Goal: Task Accomplishment & Management: Use online tool/utility

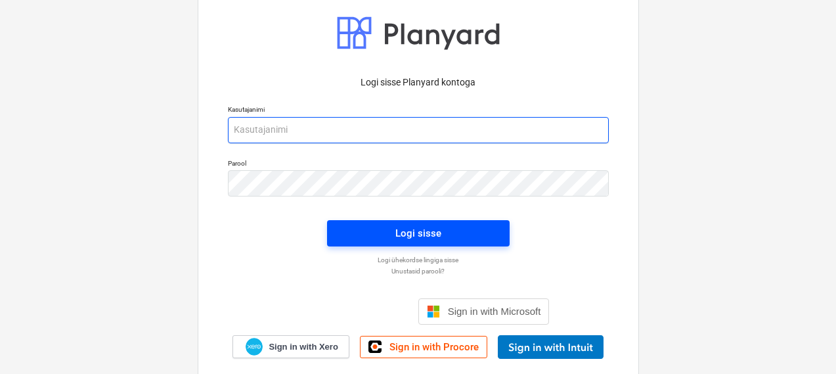
type input "[PERSON_NAME][EMAIL_ADDRESS][DOMAIN_NAME]"
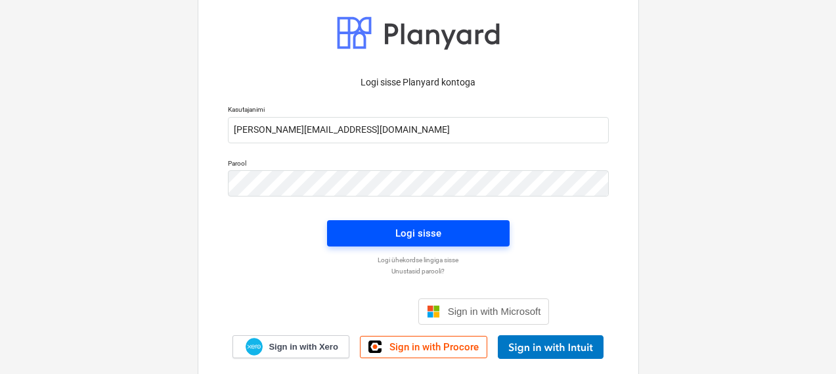
click at [341, 225] on button "Logi sisse" at bounding box center [418, 233] width 183 height 26
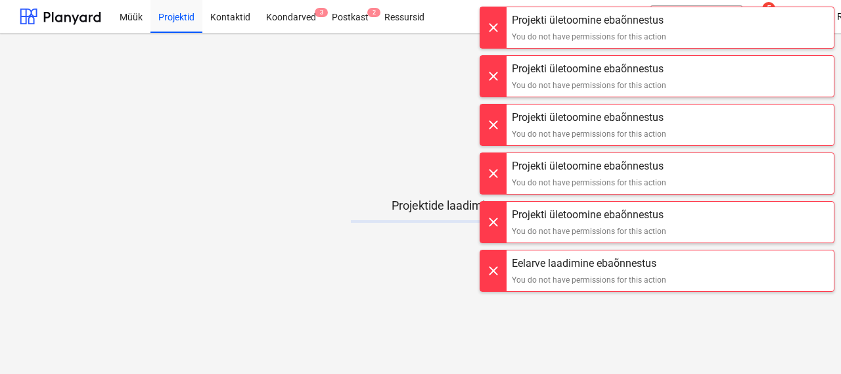
click at [498, 22] on div at bounding box center [493, 27] width 26 height 41
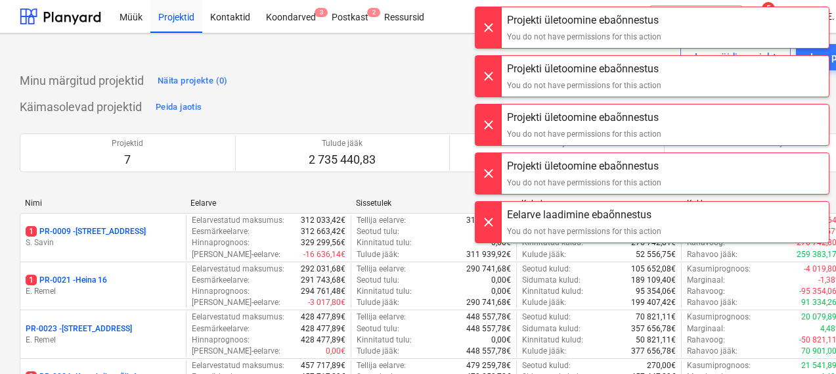
click at [497, 25] on div at bounding box center [489, 27] width 26 height 41
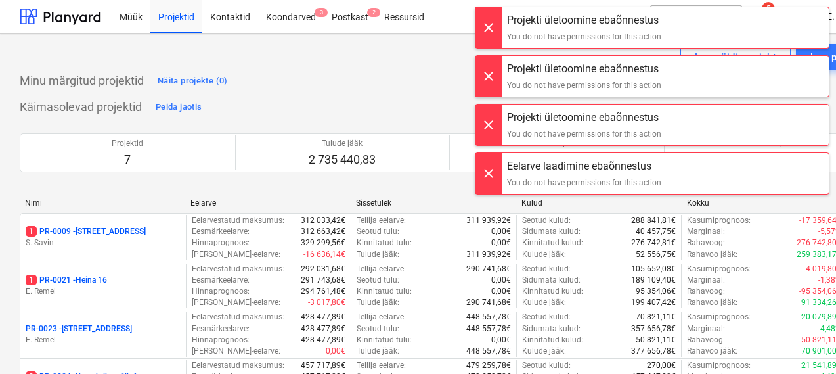
click at [497, 25] on div at bounding box center [489, 21] width 26 height 41
click at [497, 25] on div at bounding box center [489, 27] width 26 height 41
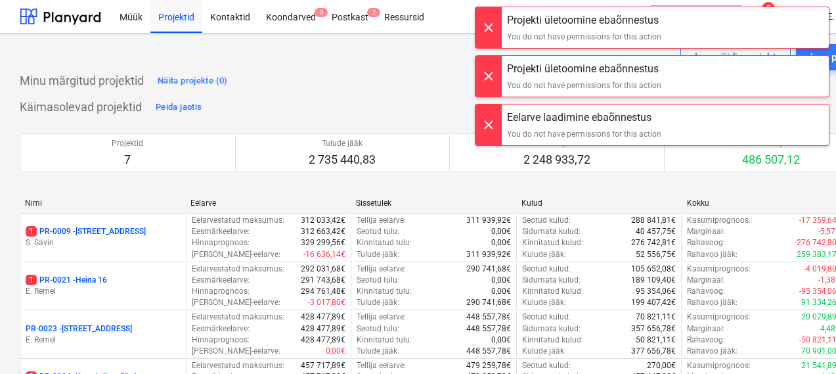
click at [497, 25] on div at bounding box center [489, 27] width 26 height 41
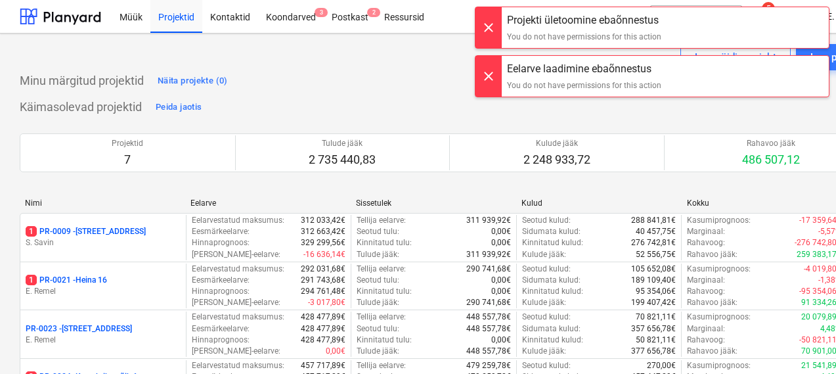
click at [497, 25] on div at bounding box center [489, 21] width 26 height 41
click at [497, 25] on div at bounding box center [489, 27] width 26 height 41
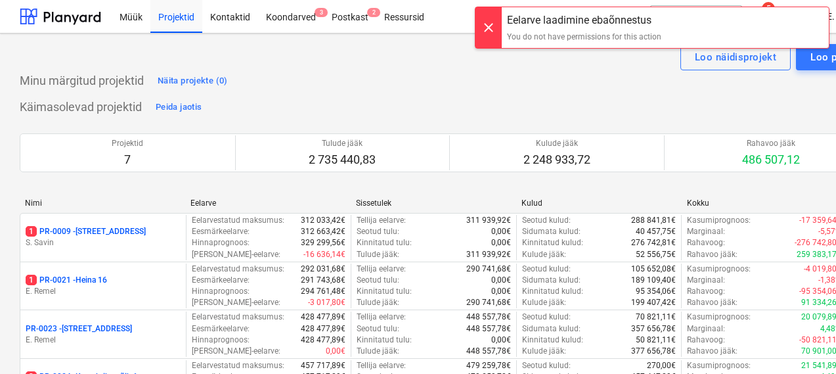
click at [497, 25] on div at bounding box center [489, 27] width 26 height 41
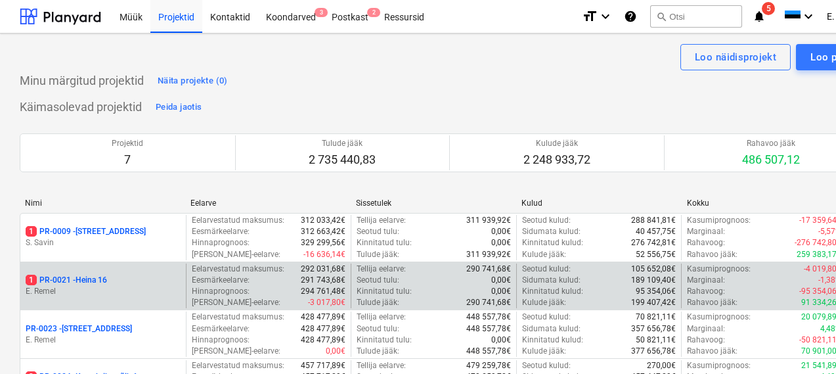
click at [77, 279] on p "1 PR-0021 - Heina 16" at bounding box center [66, 280] width 81 height 11
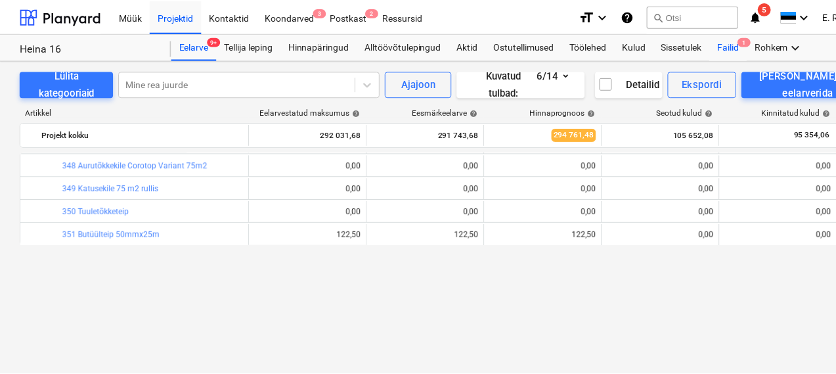
scroll to position [363, 0]
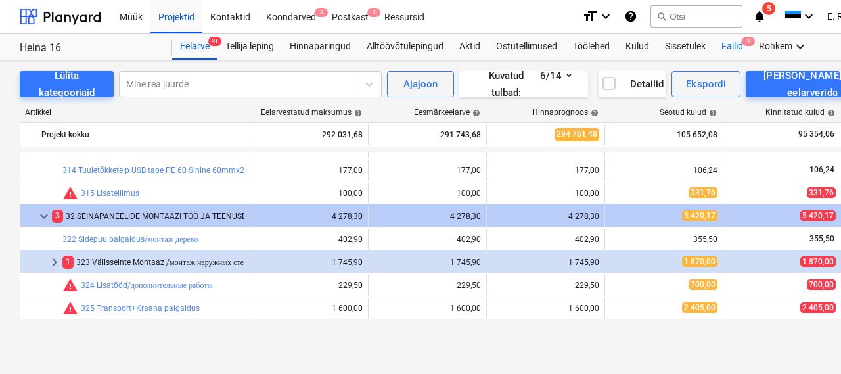
click at [723, 43] on div "Failid 1" at bounding box center [731, 47] width 37 height 26
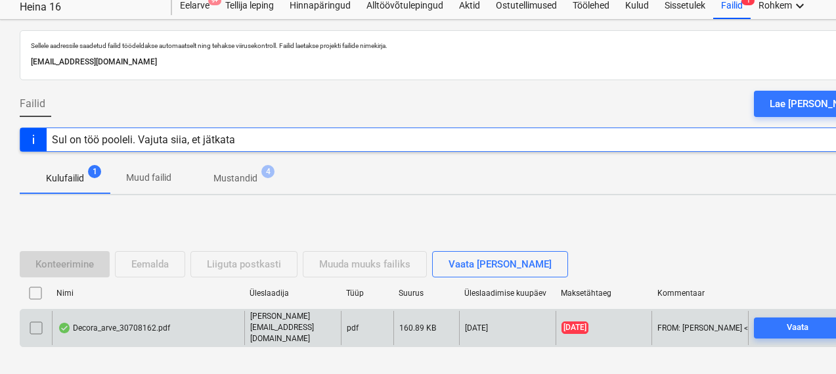
scroll to position [59, 0]
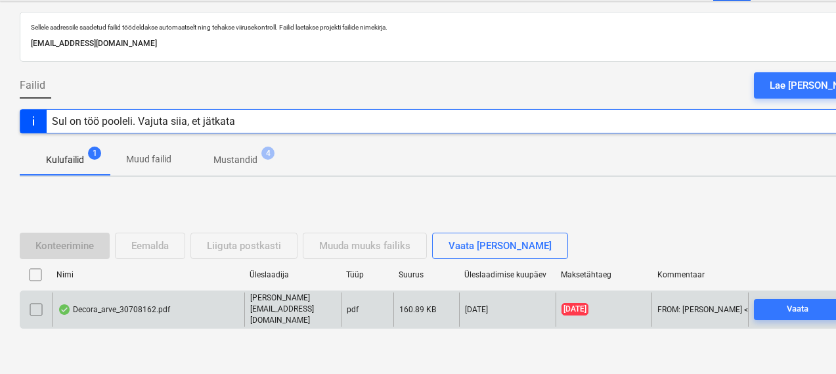
click at [99, 305] on div "Decora_arve_30708162.pdf" at bounding box center [114, 309] width 112 height 11
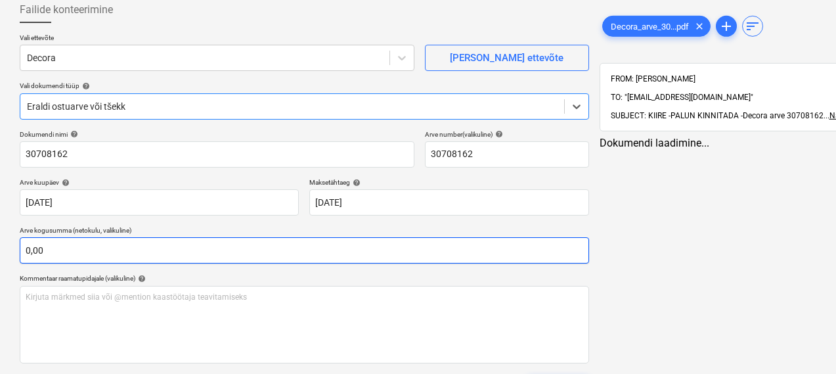
type input "30708162"
type input "[DATE]"
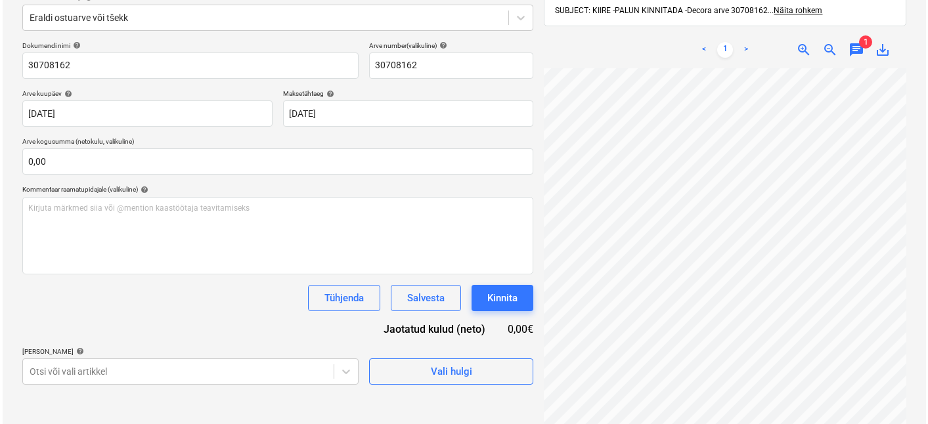
scroll to position [187, 0]
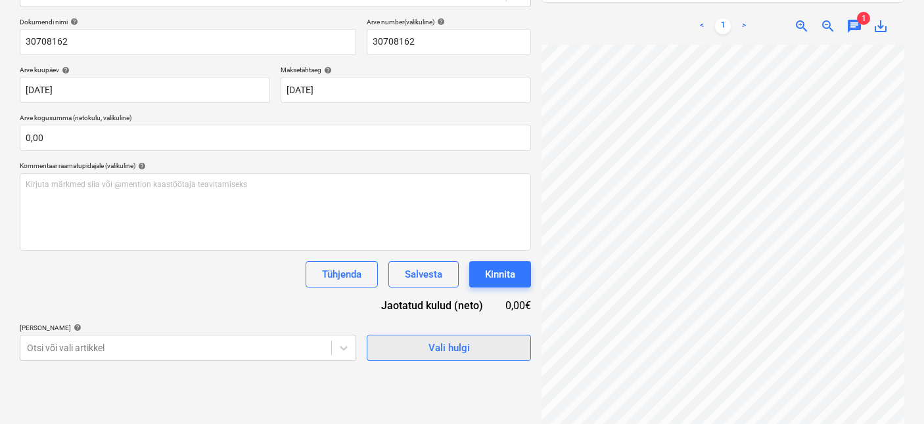
click at [405, 341] on span "Vali hulgi" at bounding box center [448, 348] width 131 height 17
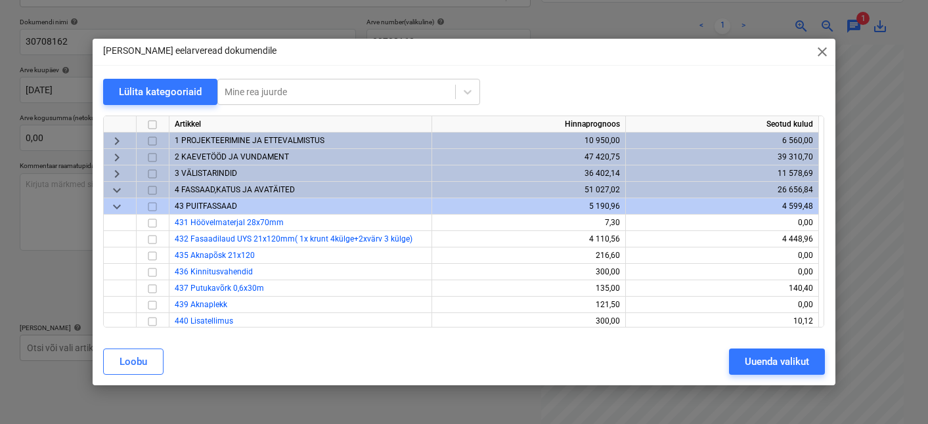
click at [202, 158] on span "2 KAEVETÖÖD JA VUNDAMENT" at bounding box center [232, 156] width 114 height 9
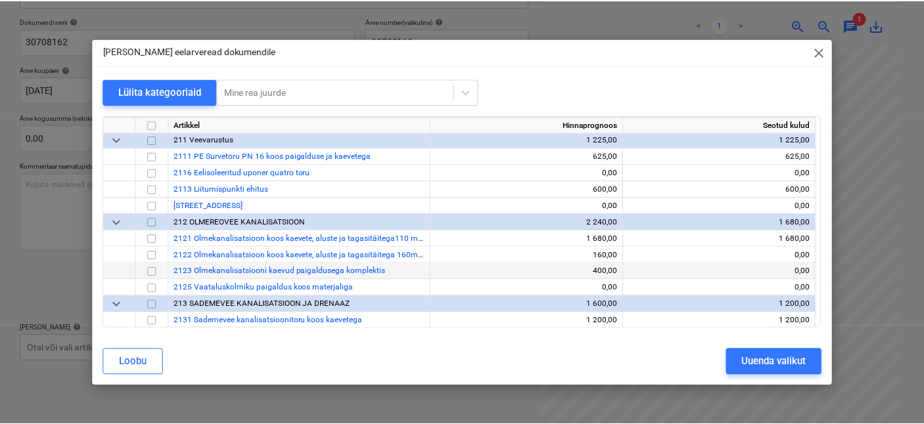
scroll to position [53, 0]
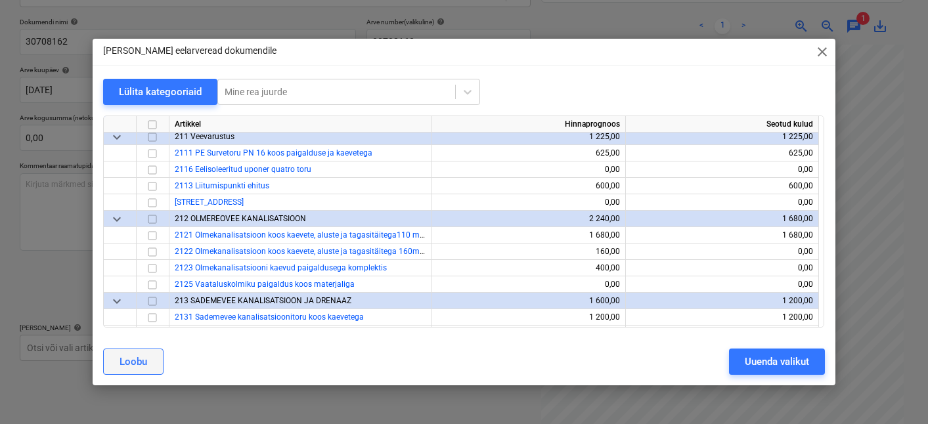
click at [127, 367] on div "Loobu" at bounding box center [134, 361] width 28 height 17
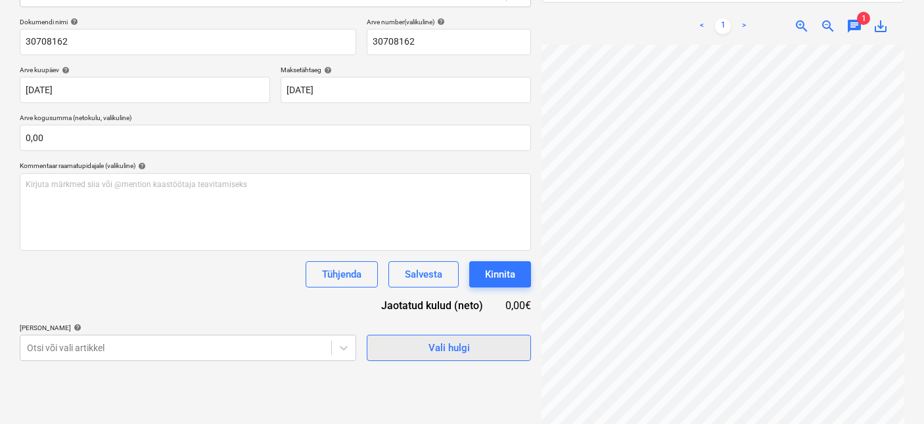
click at [410, 349] on span "Vali hulgi" at bounding box center [448, 348] width 131 height 17
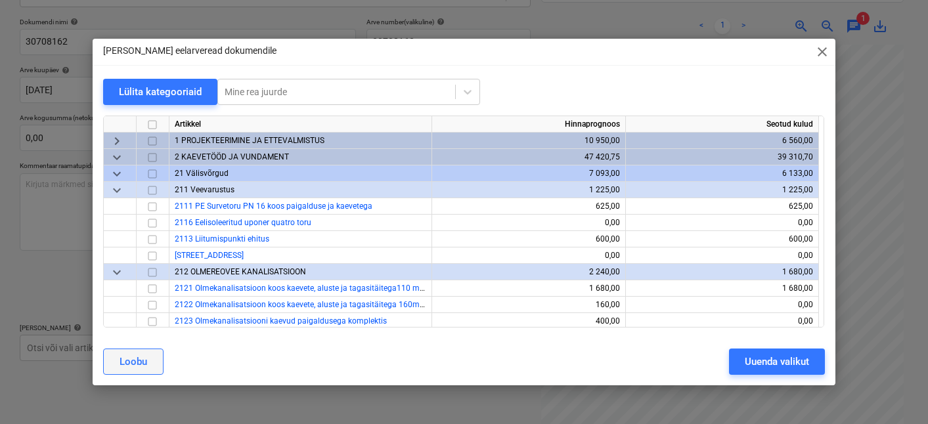
click at [158, 363] on button "Loobu" at bounding box center [133, 362] width 60 height 26
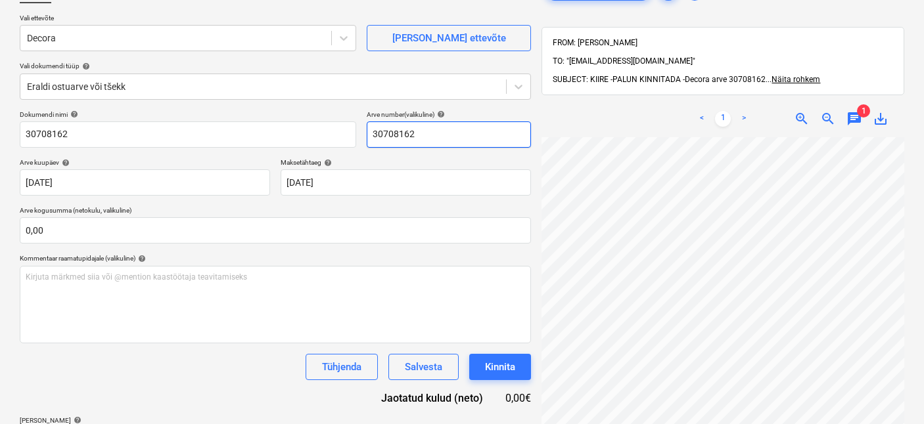
scroll to position [0, 0]
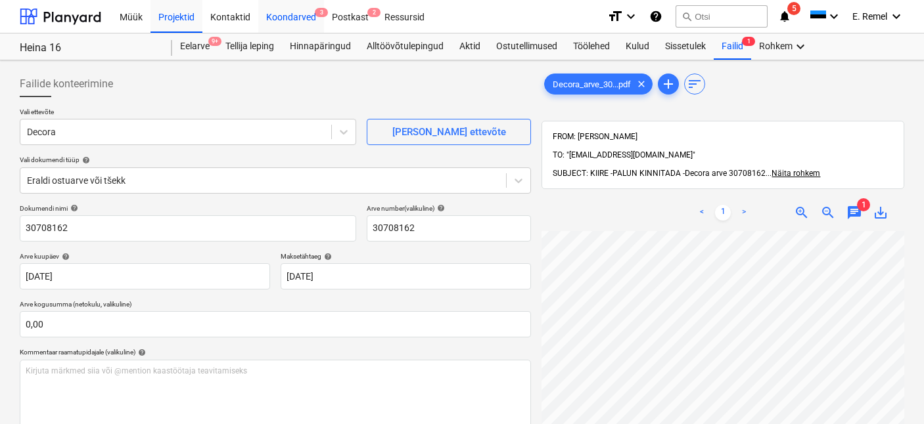
click at [311, 24] on div "Koondarved 3" at bounding box center [291, 16] width 66 height 34
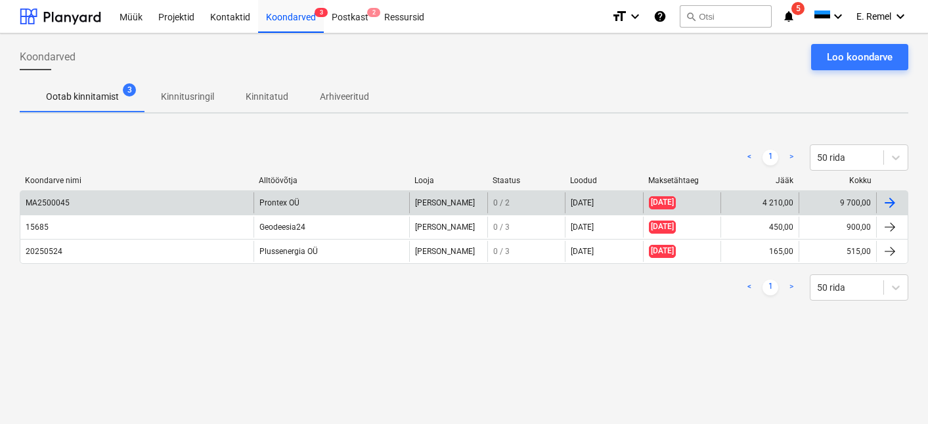
click at [38, 202] on div "MA2500045" at bounding box center [48, 202] width 44 height 9
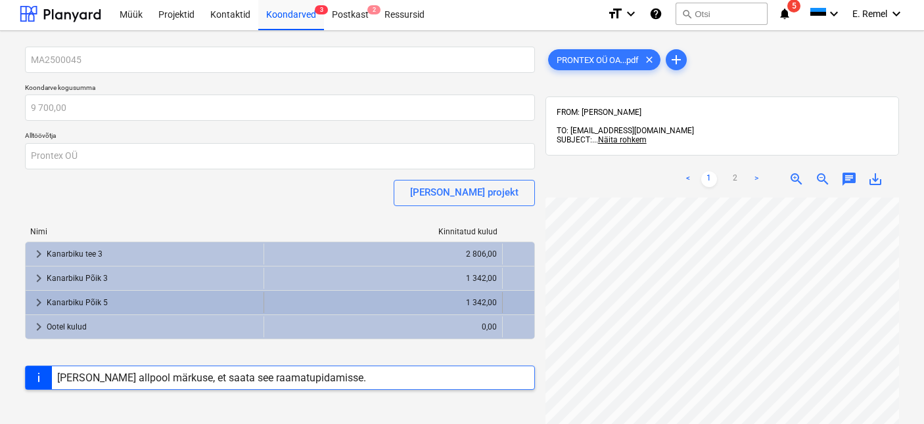
scroll to position [112, 113]
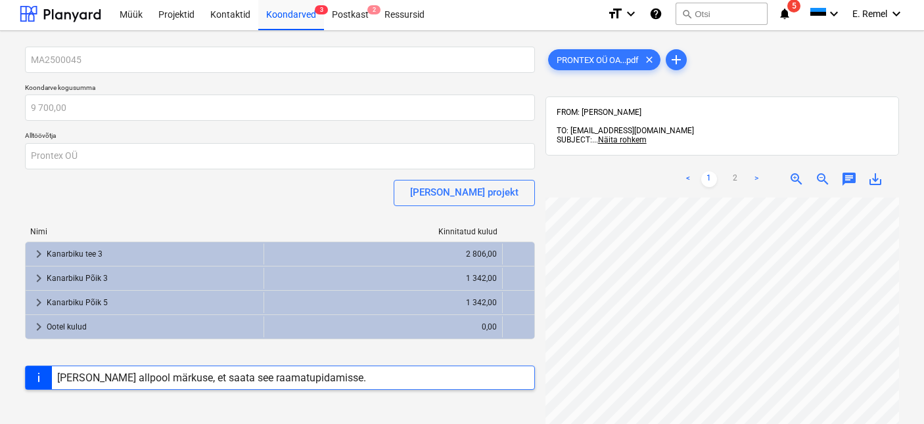
click at [817, 171] on span "zoom_out" at bounding box center [823, 179] width 16 height 16
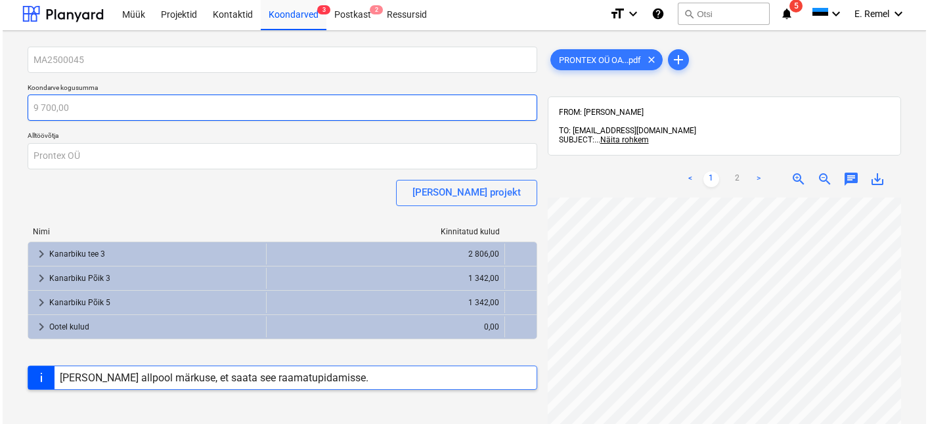
scroll to position [0, 0]
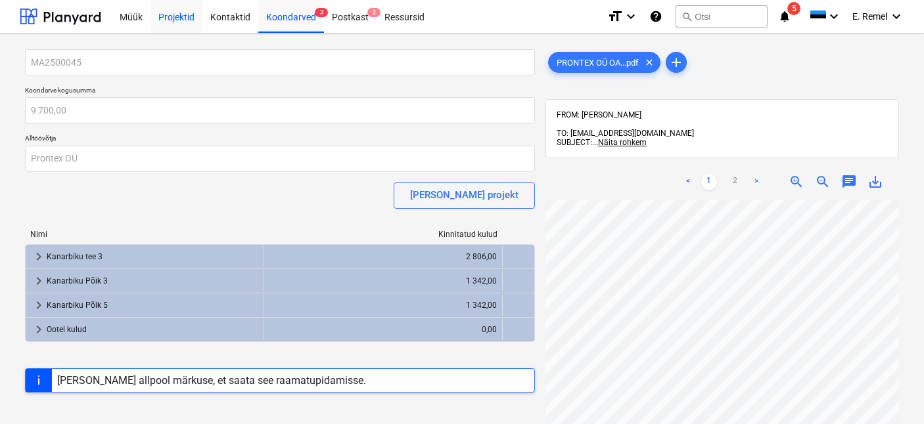
click at [185, 11] on div "Projektid" at bounding box center [176, 16] width 52 height 34
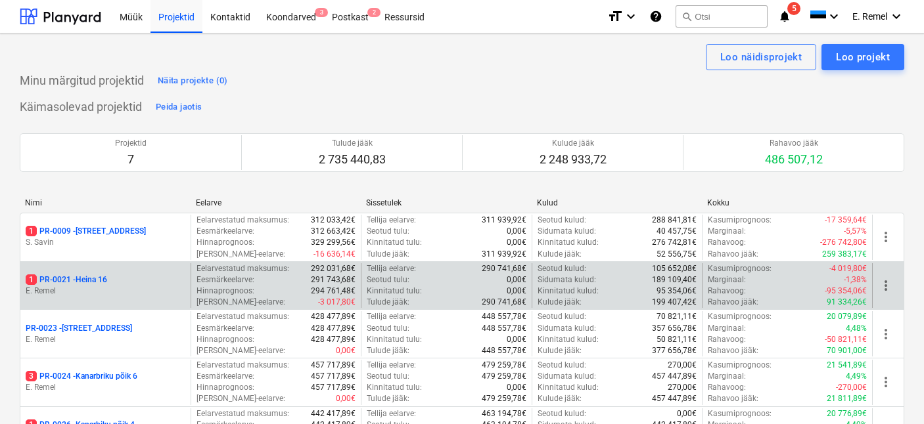
click at [76, 291] on p "E. Remel" at bounding box center [106, 291] width 160 height 11
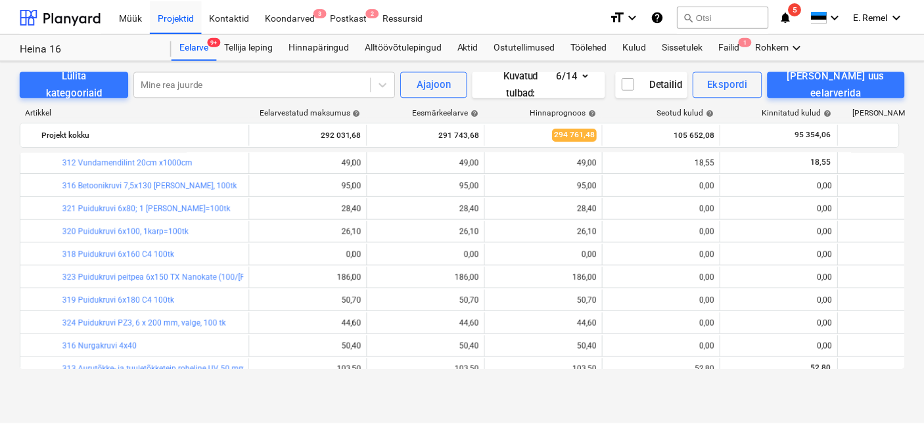
scroll to position [16, 0]
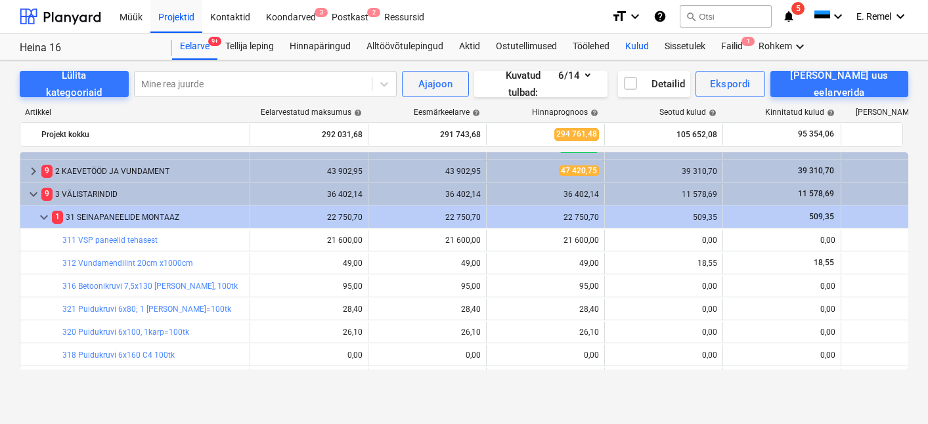
click at [632, 41] on div "Kulud" at bounding box center [637, 47] width 39 height 26
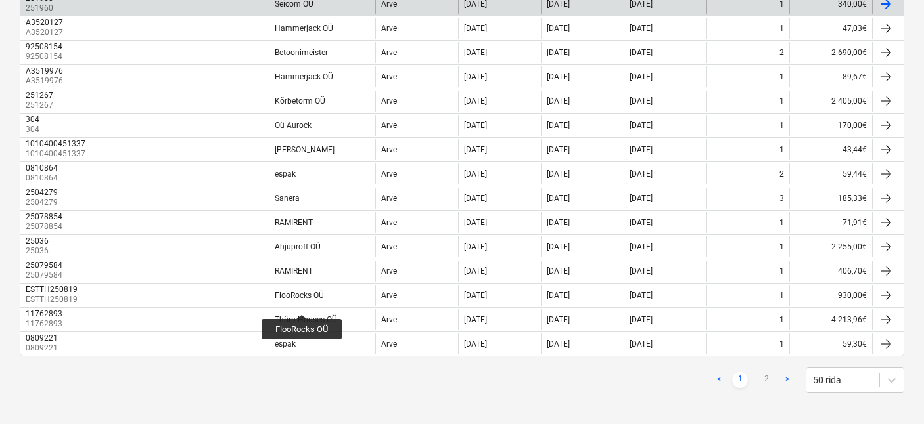
scroll to position [1113, 0]
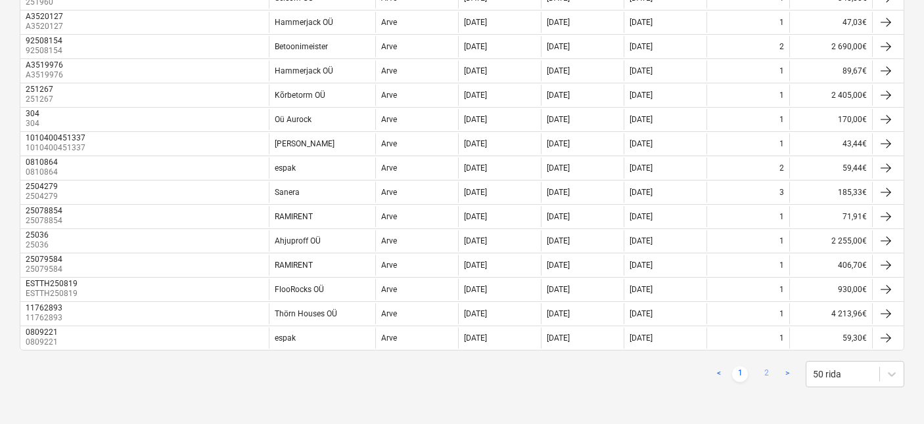
click at [767, 372] on link "2" at bounding box center [766, 375] width 16 height 16
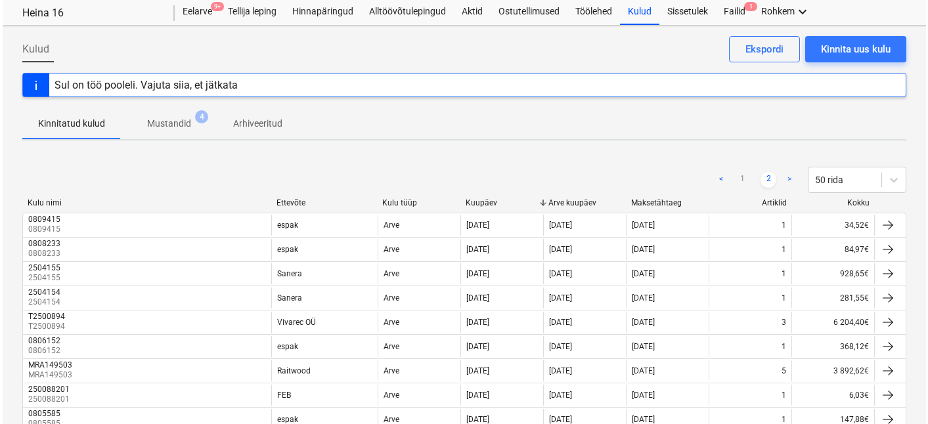
scroll to position [0, 0]
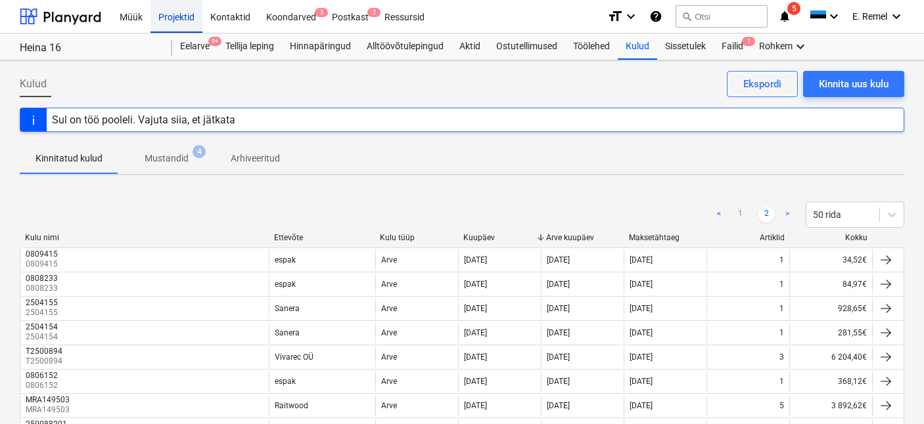
click at [180, 19] on div "Projektid" at bounding box center [176, 16] width 52 height 34
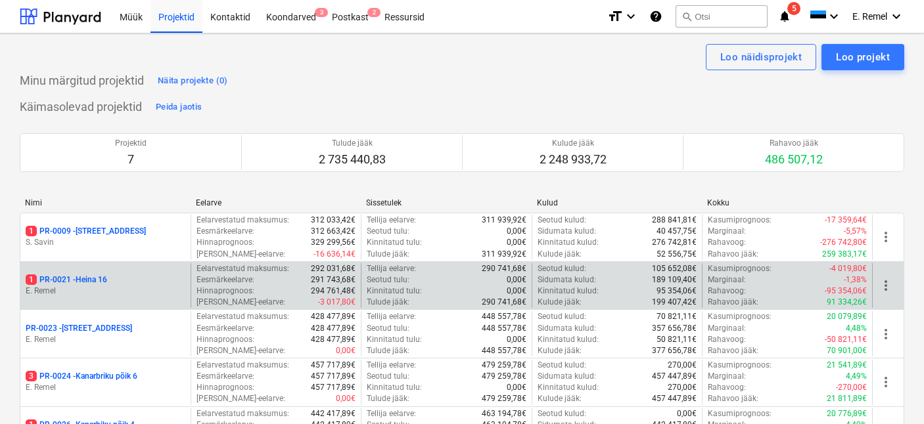
click at [119, 302] on div "1 PR-0021 - Heina 16 [PERSON_NAME]" at bounding box center [105, 285] width 170 height 45
click at [112, 288] on p "E. Remel" at bounding box center [106, 291] width 160 height 11
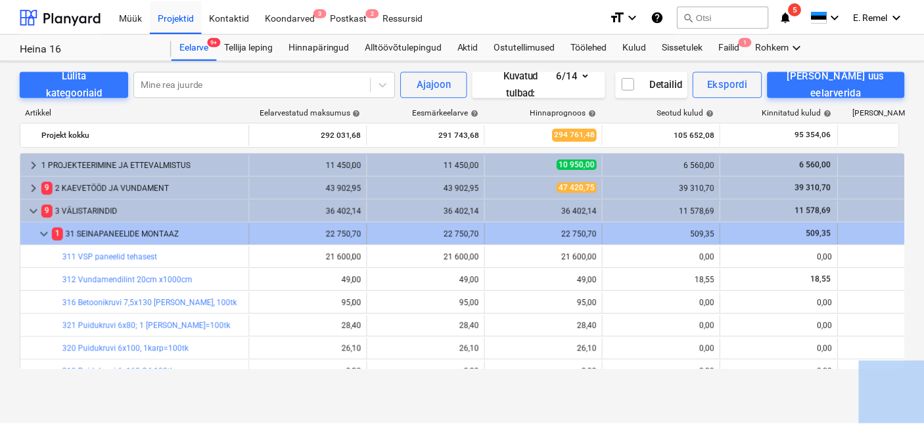
scroll to position [16, 0]
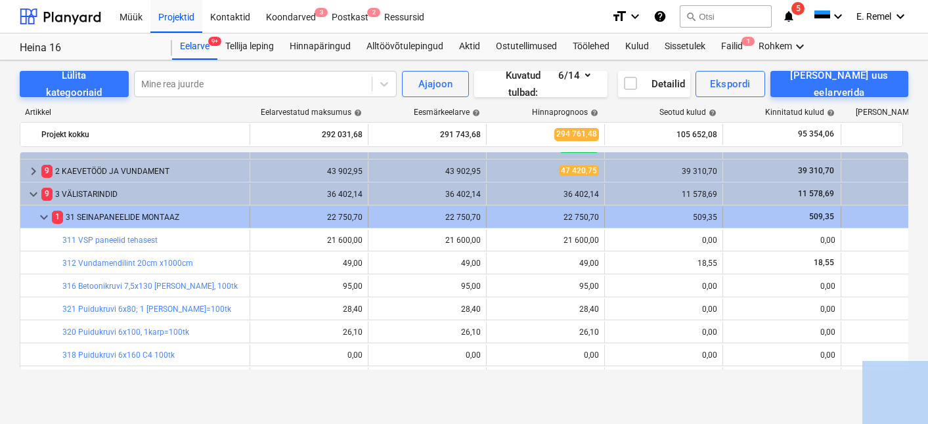
click at [43, 213] on span "keyboard_arrow_down" at bounding box center [44, 218] width 16 height 16
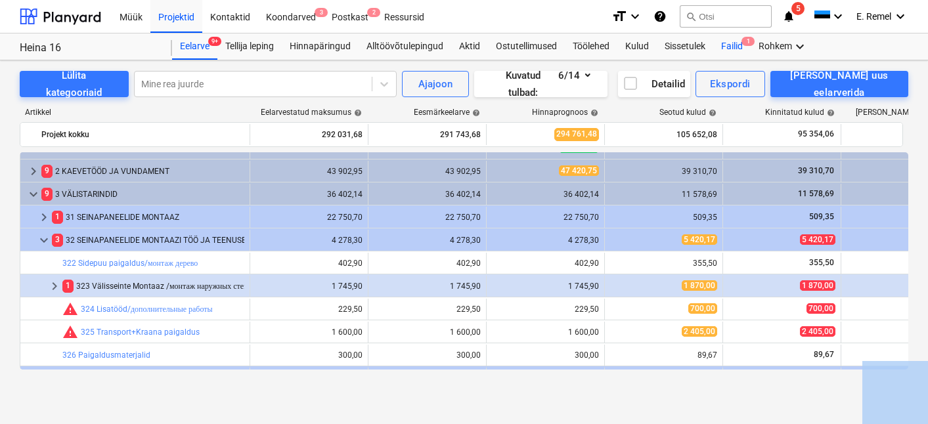
click at [727, 44] on div "Failid 1" at bounding box center [731, 47] width 37 height 26
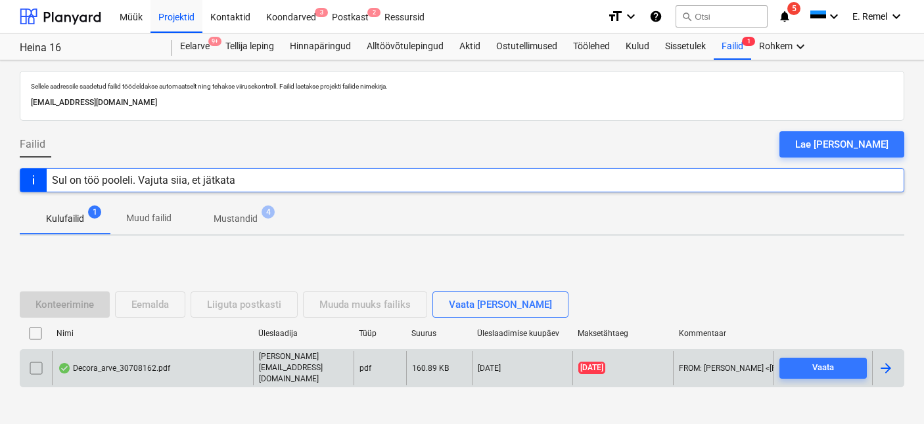
click at [106, 373] on div "Decora_arve_30708162.pdf" at bounding box center [152, 368] width 201 height 34
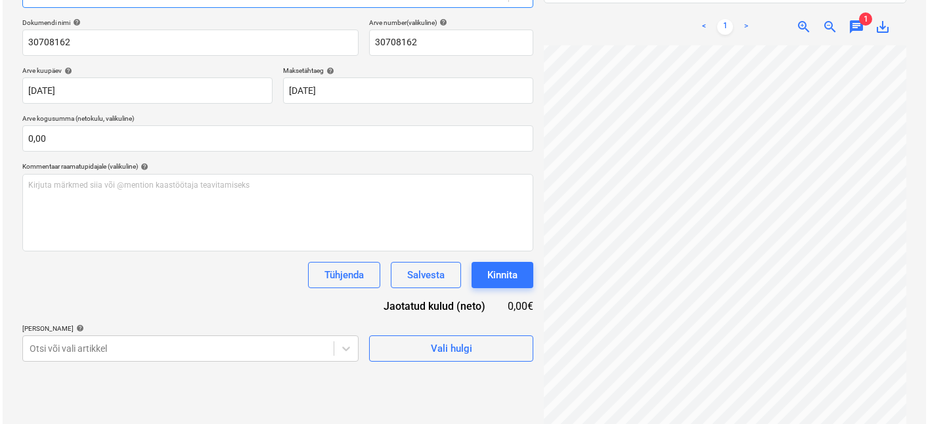
scroll to position [187, 0]
click at [469, 354] on div "Vali hulgi" at bounding box center [448, 348] width 41 height 17
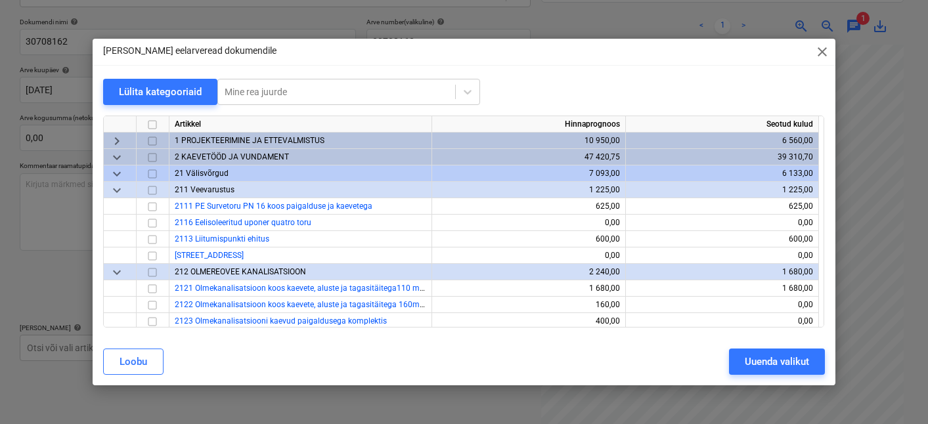
click at [121, 175] on span "keyboard_arrow_down" at bounding box center [117, 174] width 16 height 16
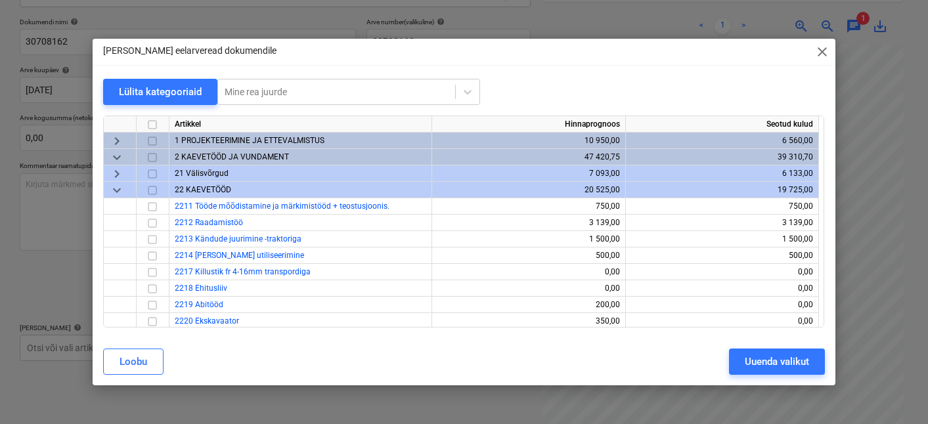
click at [114, 151] on span "keyboard_arrow_down" at bounding box center [117, 158] width 16 height 16
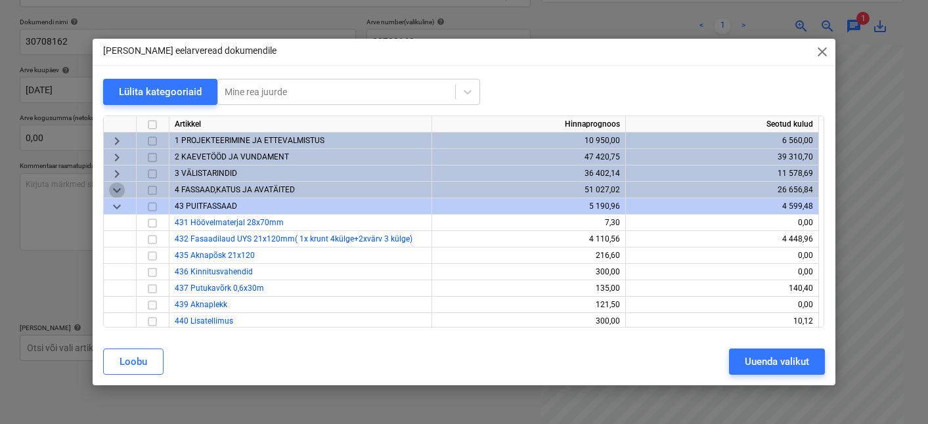
click at [114, 185] on span "keyboard_arrow_down" at bounding box center [117, 191] width 16 height 16
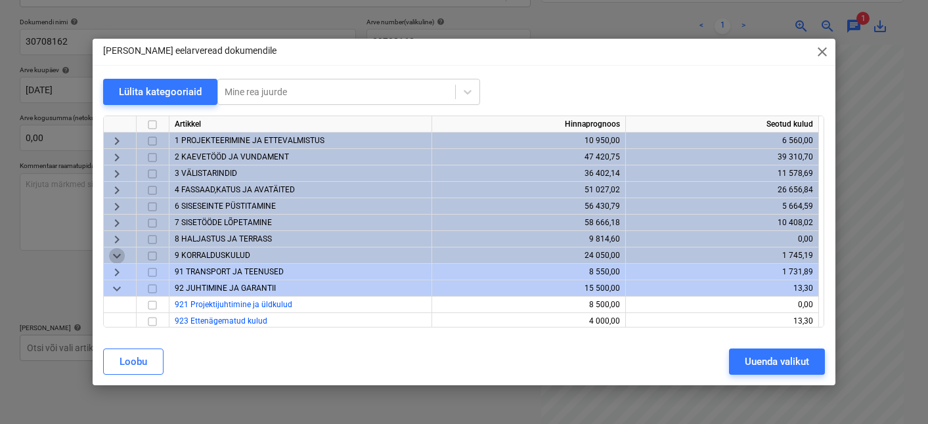
click at [120, 261] on span "keyboard_arrow_down" at bounding box center [117, 256] width 16 height 16
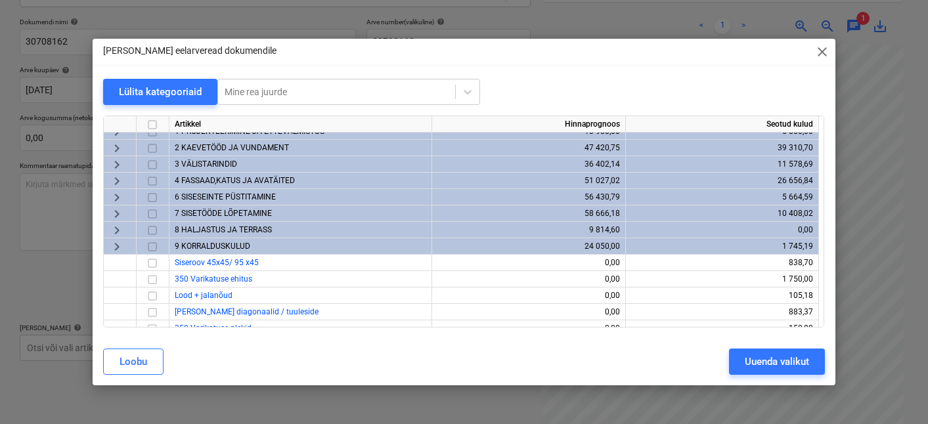
scroll to position [19, 0]
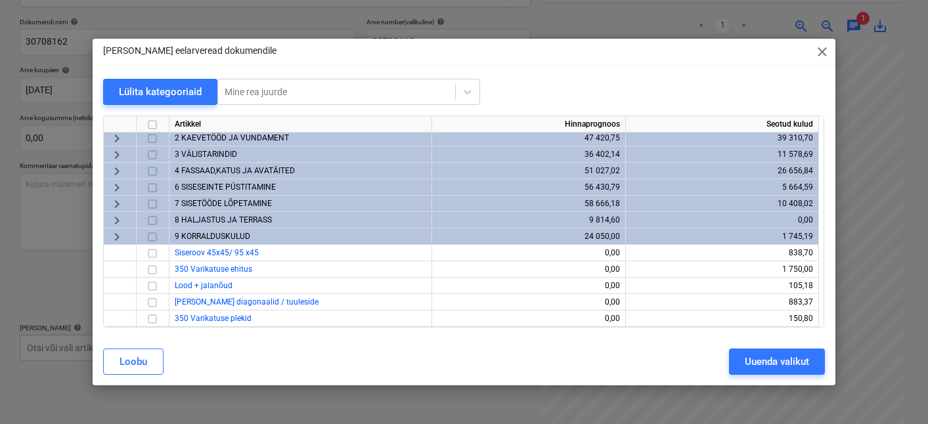
click at [118, 236] on span "keyboard_arrow_right" at bounding box center [117, 237] width 16 height 16
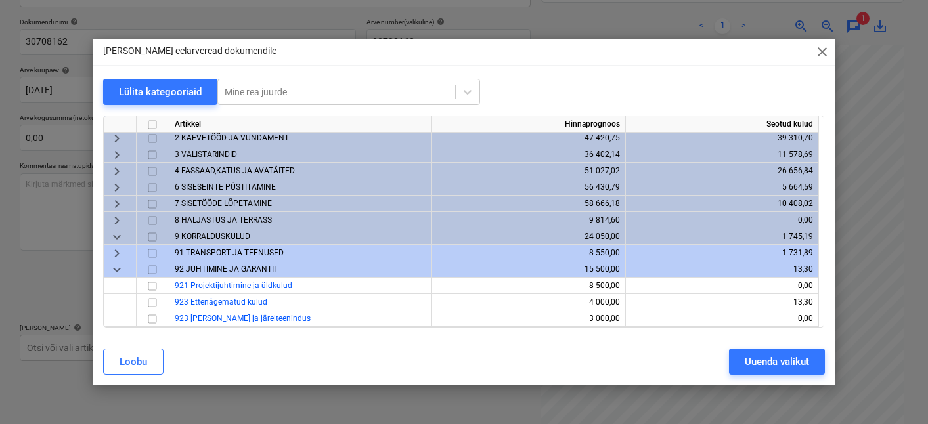
click at [118, 236] on span "keyboard_arrow_down" at bounding box center [117, 237] width 16 height 16
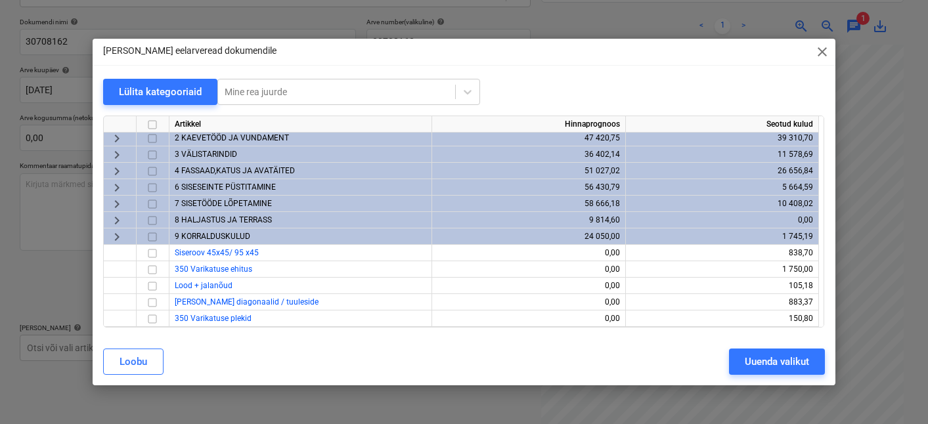
click at [209, 129] on div "Artikkel" at bounding box center [300, 124] width 263 height 16
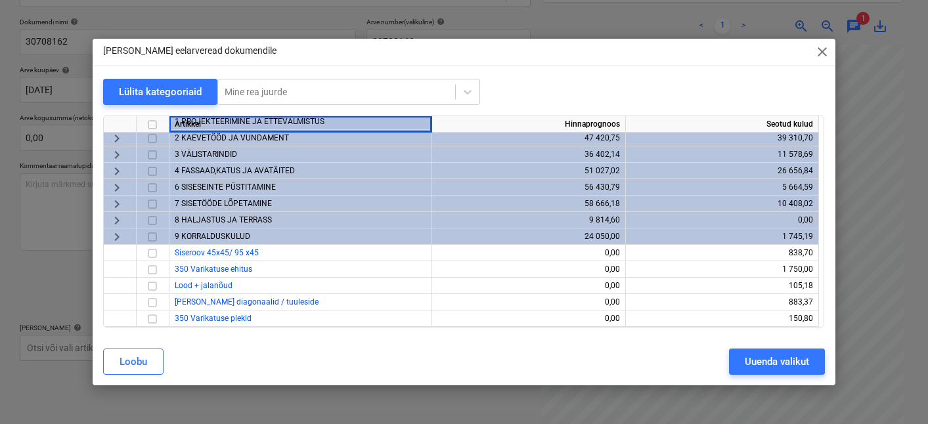
click at [212, 137] on span "2 KAEVETÖÖD JA VUNDAMENT" at bounding box center [232, 137] width 114 height 9
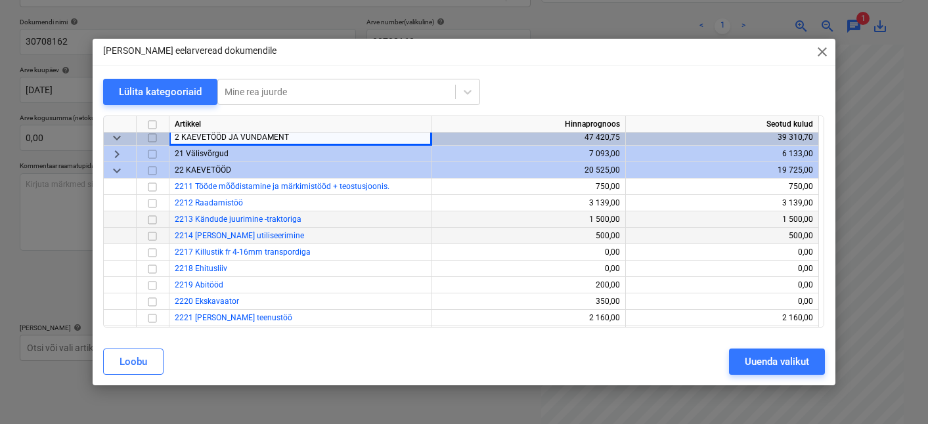
scroll to position [24, 0]
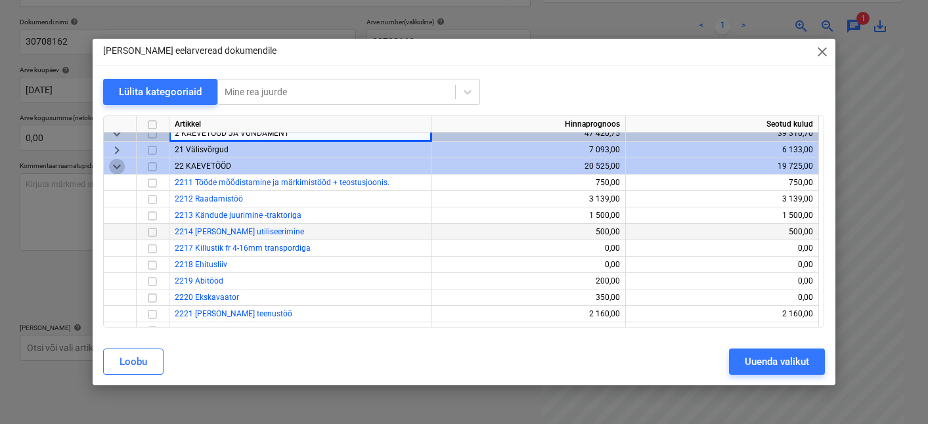
click at [118, 167] on span "keyboard_arrow_down" at bounding box center [117, 167] width 16 height 16
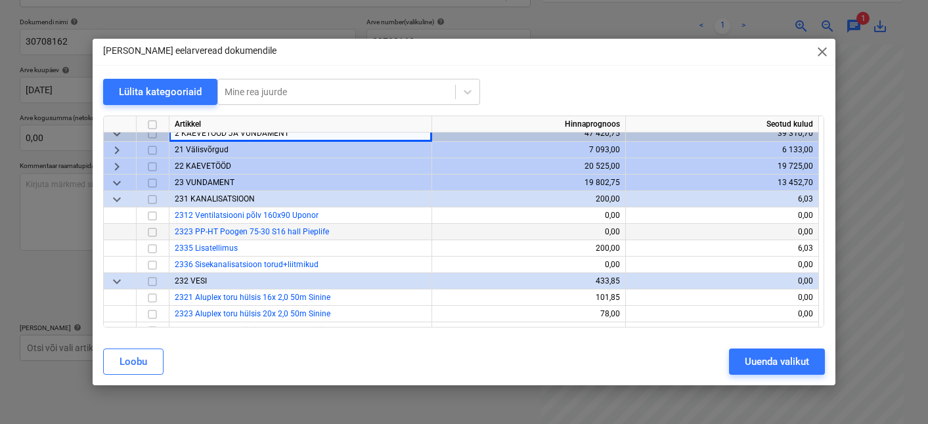
click at [114, 199] on span "keyboard_arrow_down" at bounding box center [117, 200] width 16 height 16
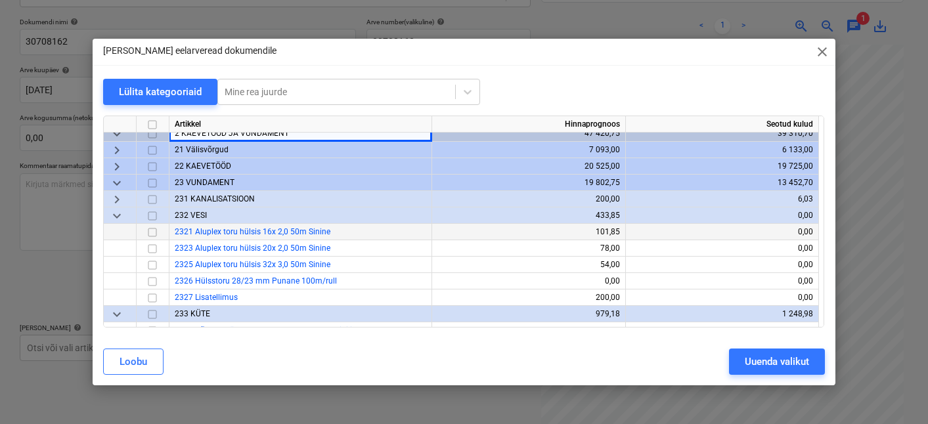
click at [121, 218] on span "keyboard_arrow_down" at bounding box center [117, 216] width 16 height 16
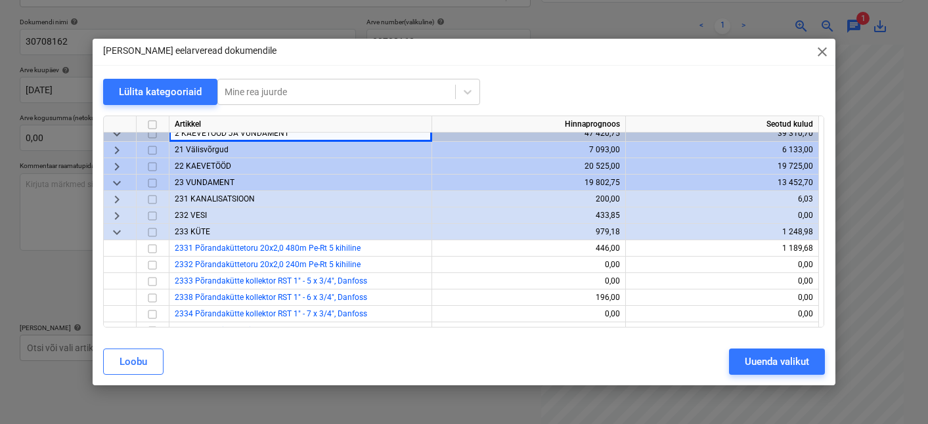
click at [118, 231] on span "keyboard_arrow_down" at bounding box center [117, 233] width 16 height 16
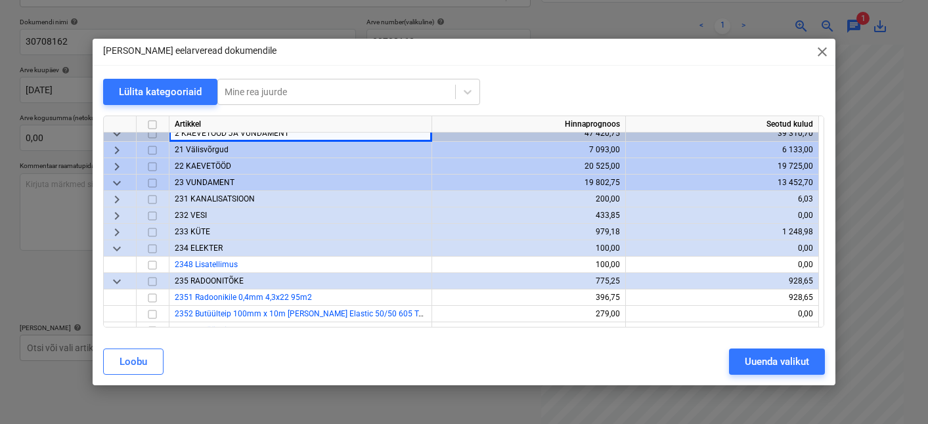
click at [120, 246] on span "keyboard_arrow_down" at bounding box center [117, 249] width 16 height 16
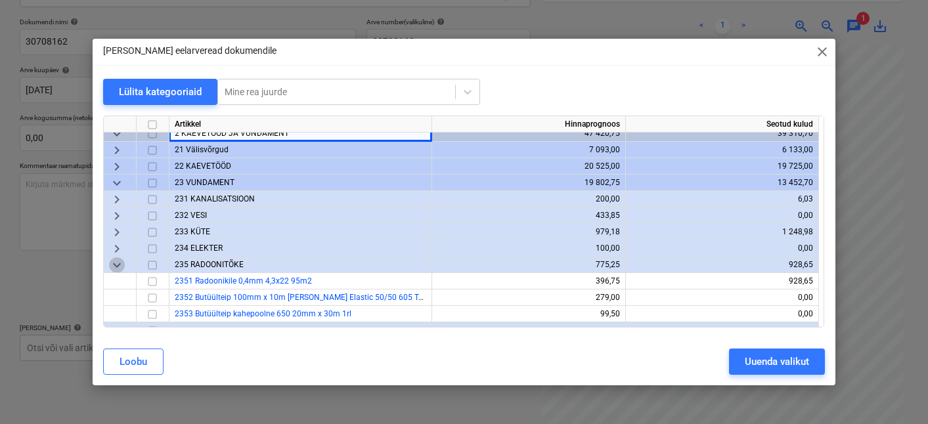
click at [122, 265] on span "keyboard_arrow_down" at bounding box center [117, 266] width 16 height 16
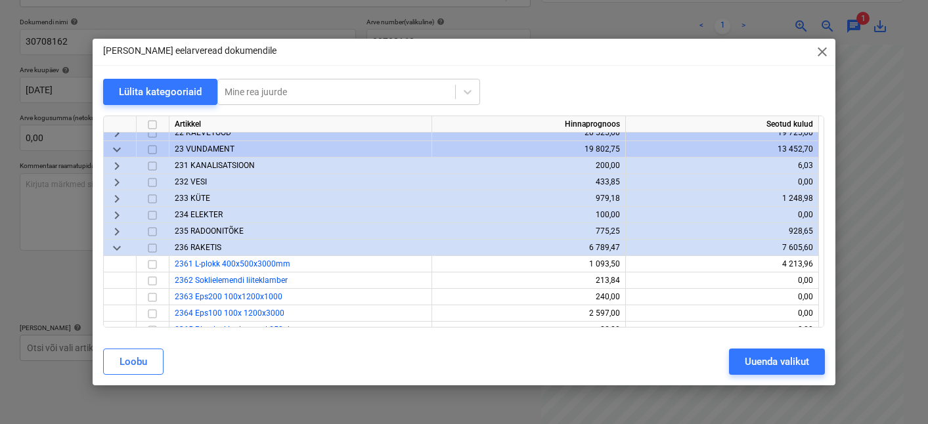
scroll to position [169, 0]
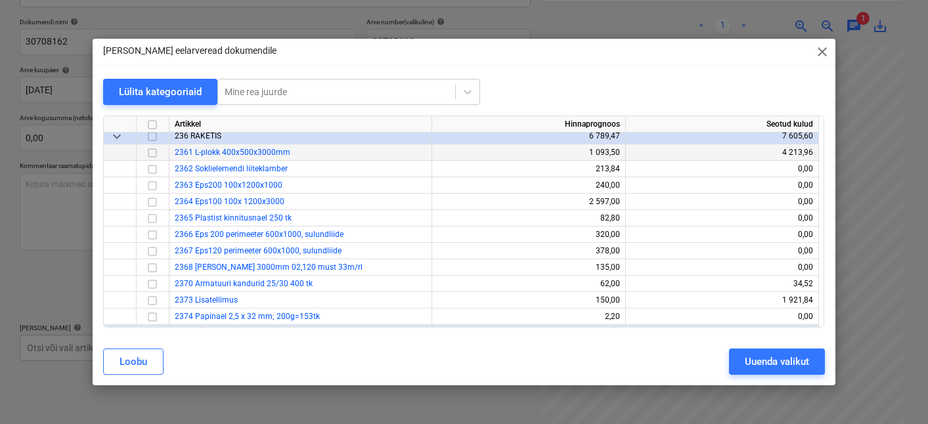
click at [154, 149] on input "checkbox" at bounding box center [153, 153] width 16 height 16
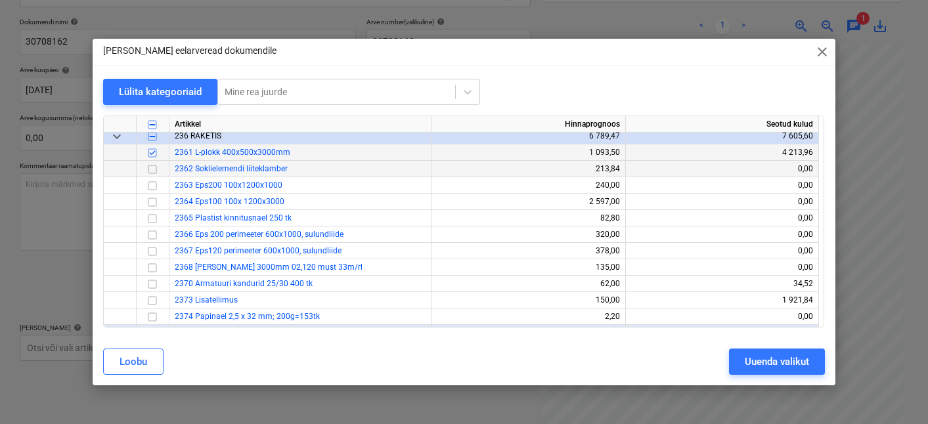
click at [154, 170] on input "checkbox" at bounding box center [153, 170] width 16 height 16
click at [150, 184] on input "checkbox" at bounding box center [153, 186] width 16 height 16
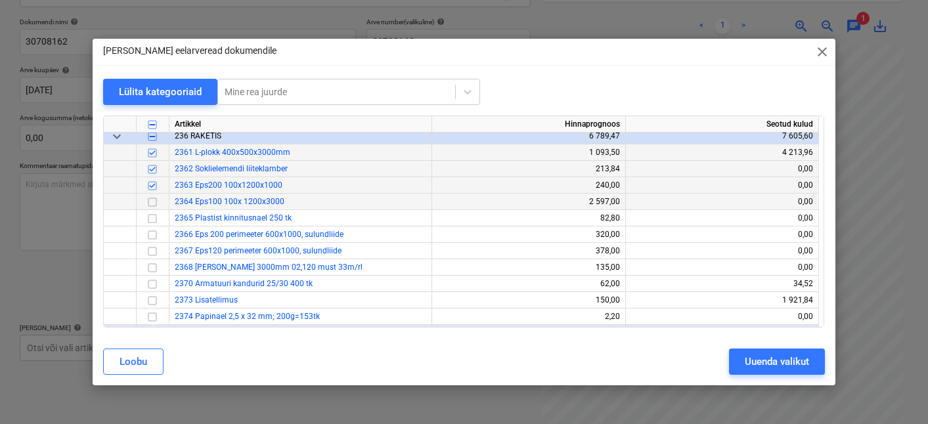
click at [155, 203] on input "checkbox" at bounding box center [153, 202] width 16 height 16
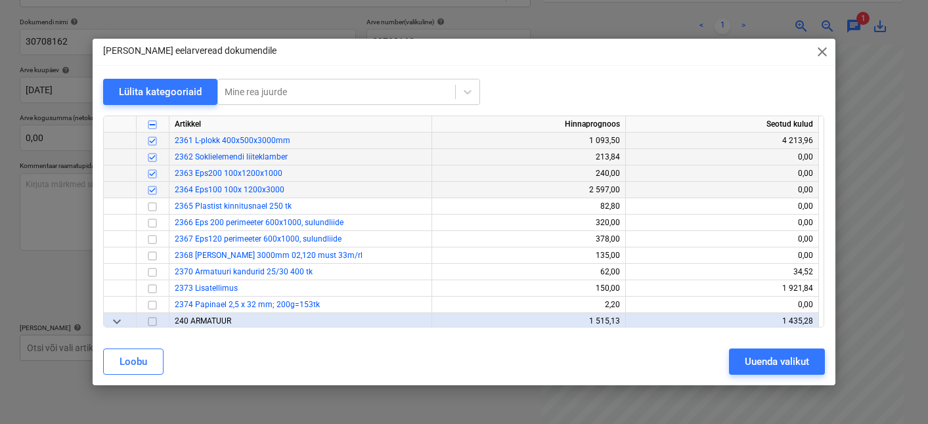
scroll to position [191, 0]
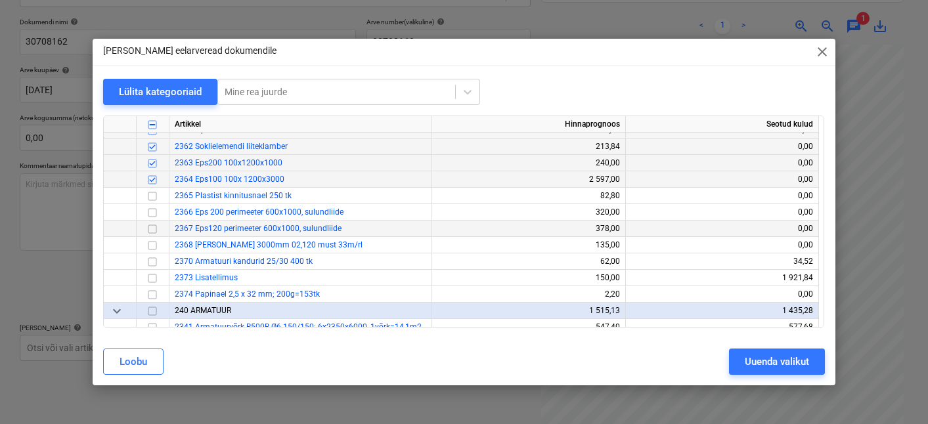
click at [154, 228] on input "checkbox" at bounding box center [153, 229] width 16 height 16
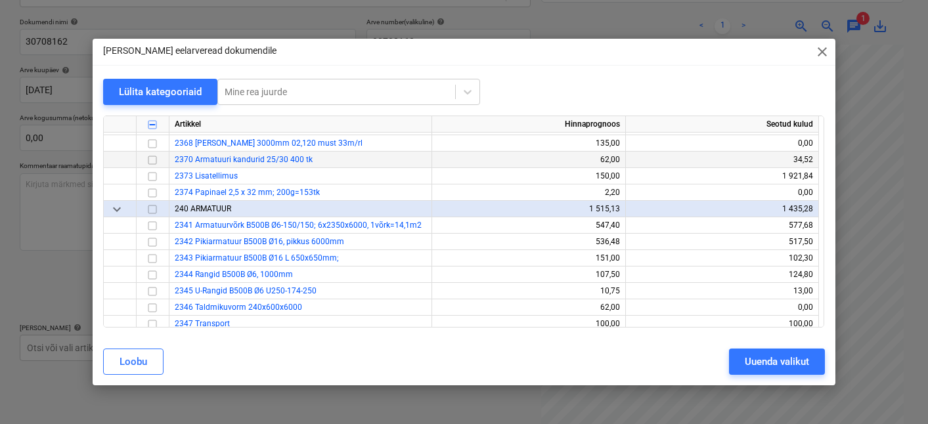
scroll to position [277, 0]
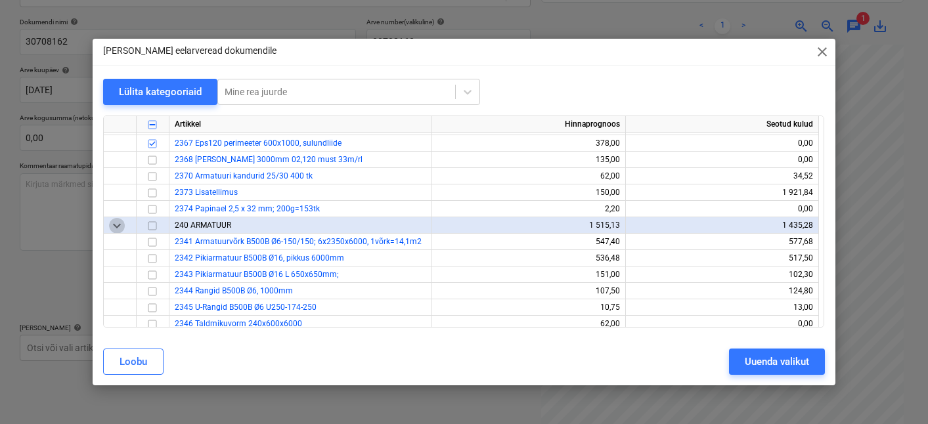
click at [111, 223] on span "keyboard_arrow_down" at bounding box center [117, 226] width 16 height 16
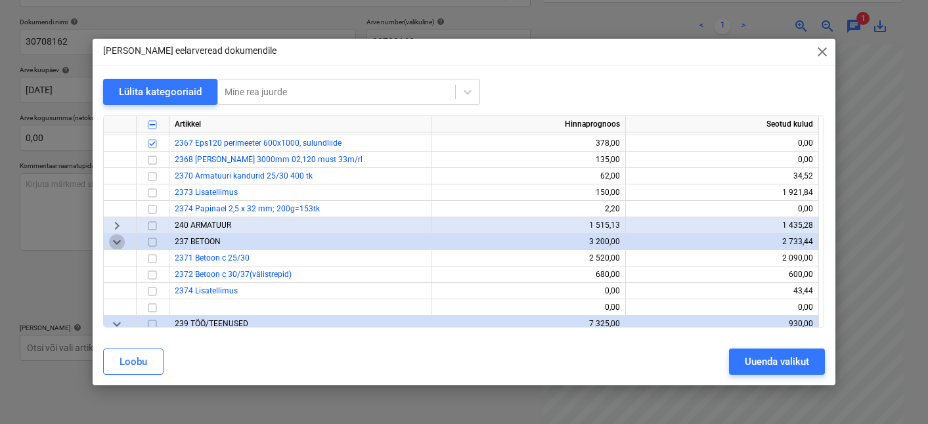
click at [118, 235] on span "keyboard_arrow_down" at bounding box center [117, 243] width 16 height 16
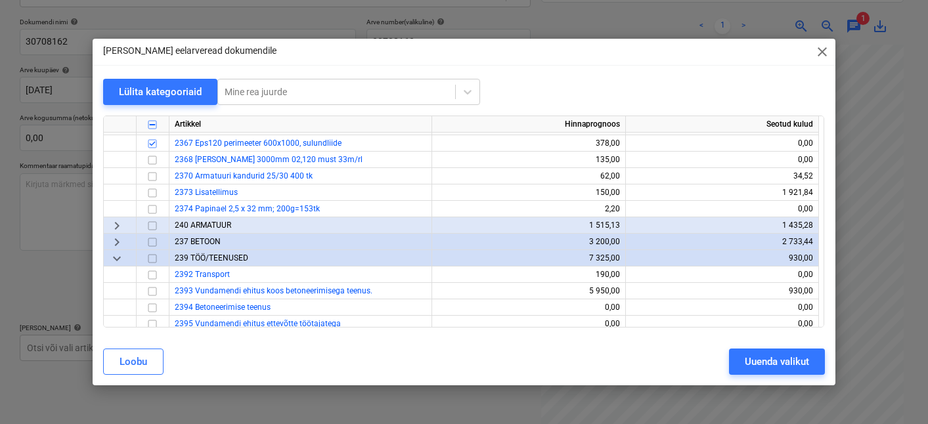
click at [122, 258] on span "keyboard_arrow_down" at bounding box center [117, 259] width 16 height 16
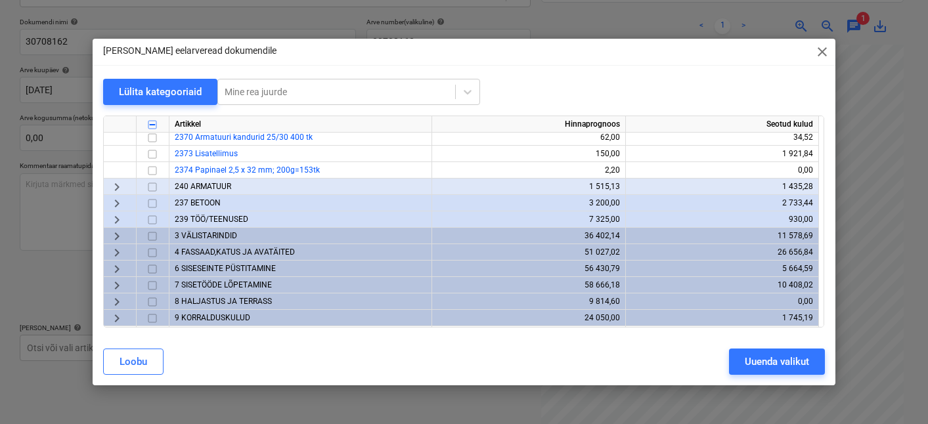
scroll to position [318, 0]
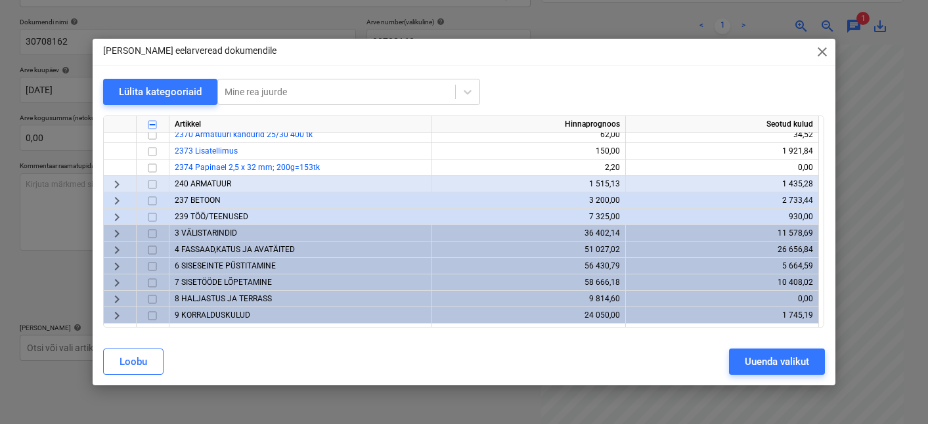
click at [234, 267] on span "6 SISESEINTE PÜSTITAMINE" at bounding box center [225, 265] width 101 height 9
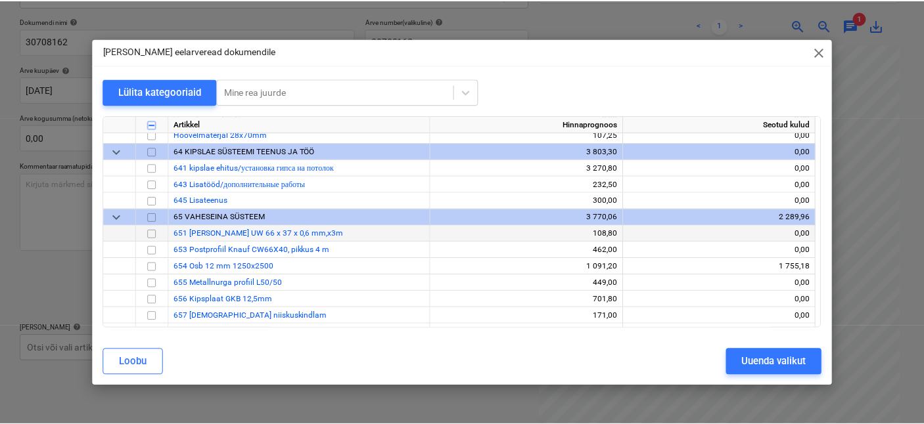
scroll to position [1030, 0]
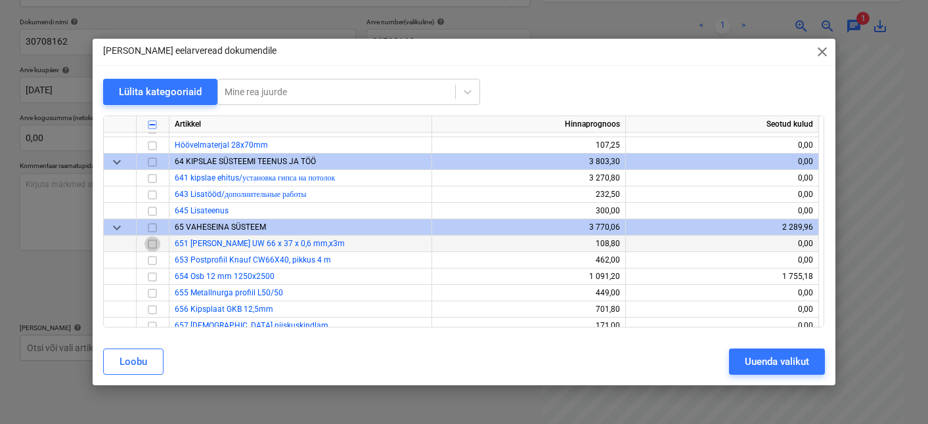
click at [154, 244] on input "checkbox" at bounding box center [153, 244] width 16 height 16
click at [735, 357] on button "Uuenda valikut" at bounding box center [777, 362] width 96 height 26
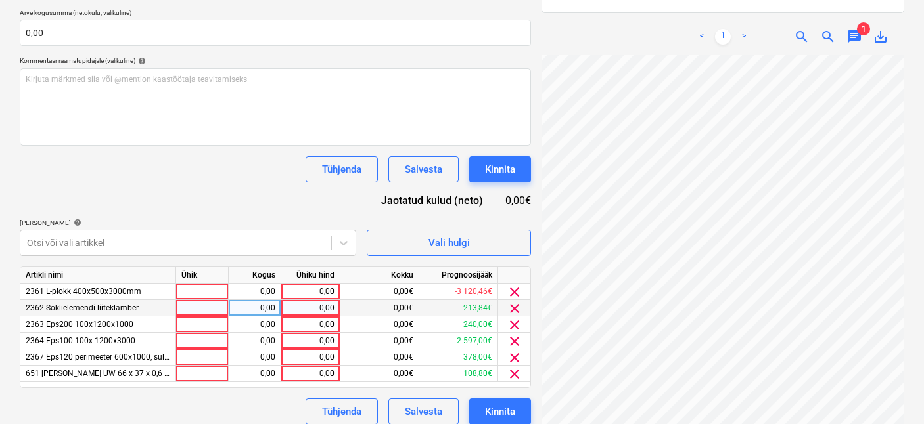
scroll to position [293, 0]
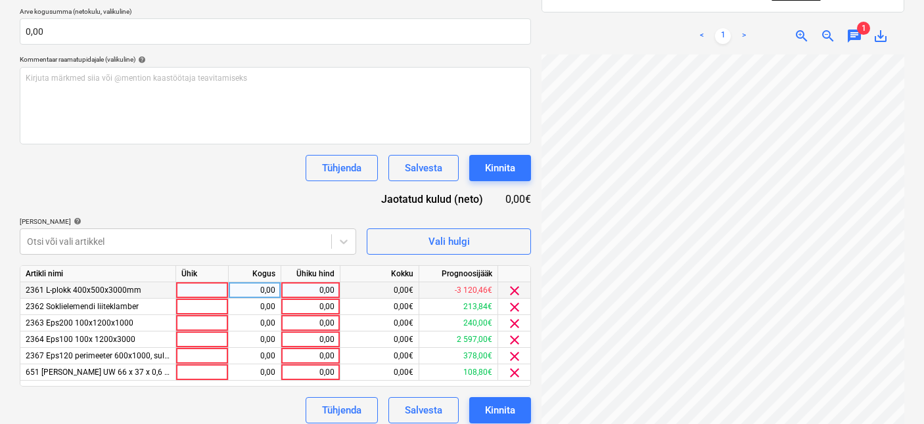
click at [204, 294] on div at bounding box center [202, 290] width 53 height 16
drag, startPoint x: 204, startPoint y: 286, endPoint x: 173, endPoint y: 286, distance: 31.5
click at [0, 0] on div "2361 L-plokk 400x500x3000mm 70 0,00 0,00 0,00€ -3 120,46€ clear" at bounding box center [0, 0] width 0 height 0
type input "1"
click at [247, 288] on div "0,00" at bounding box center [254, 290] width 41 height 16
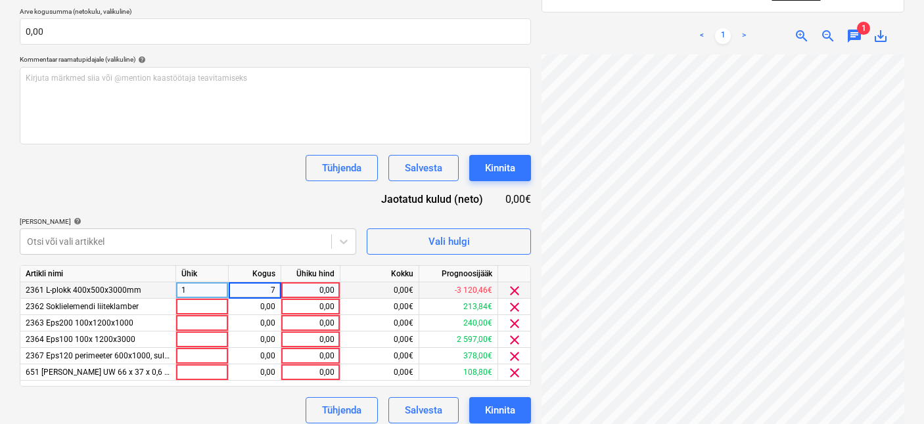
type input "70"
click at [311, 285] on div "0,00" at bounding box center [310, 290] width 48 height 16
drag, startPoint x: 272, startPoint y: 291, endPoint x: 261, endPoint y: 289, distance: 11.3
click at [261, 289] on div "70,00" at bounding box center [254, 290] width 41 height 16
type input "27"
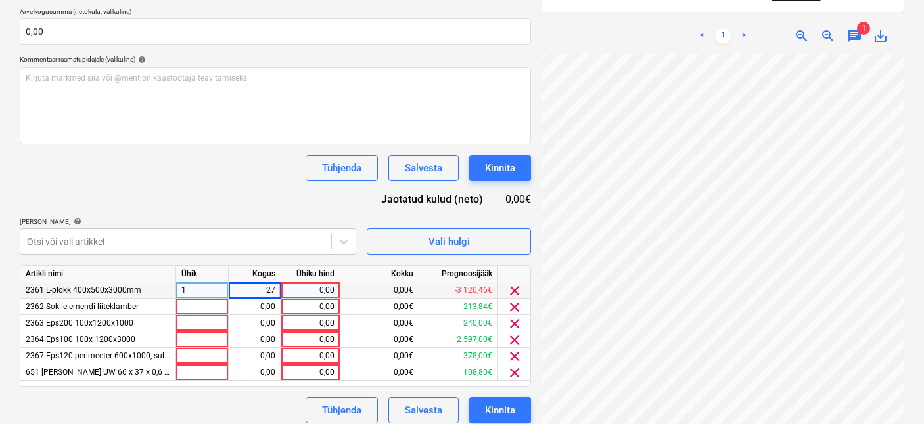
click at [300, 289] on div "0,00" at bounding box center [310, 290] width 48 height 16
type input "39,5"
click at [217, 306] on div at bounding box center [202, 307] width 53 height 16
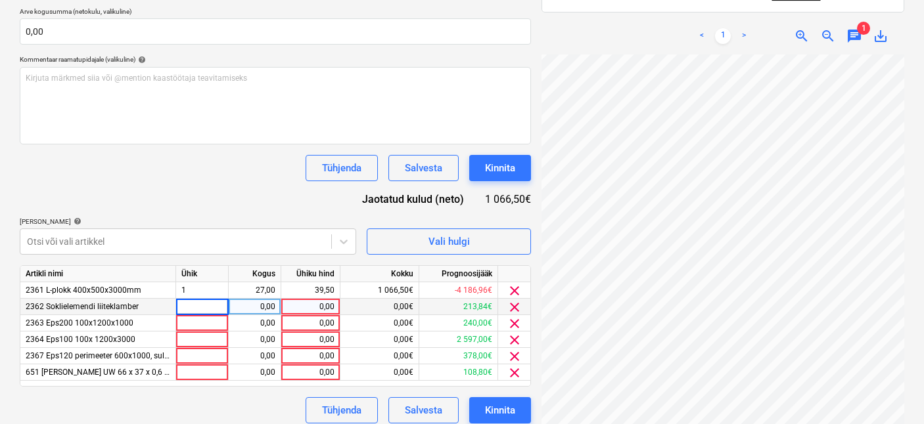
type input "1"
click at [240, 306] on div "0,00" at bounding box center [254, 307] width 41 height 16
type input "70"
click at [293, 306] on div "0,00" at bounding box center [310, 307] width 48 height 16
type input "1,3"
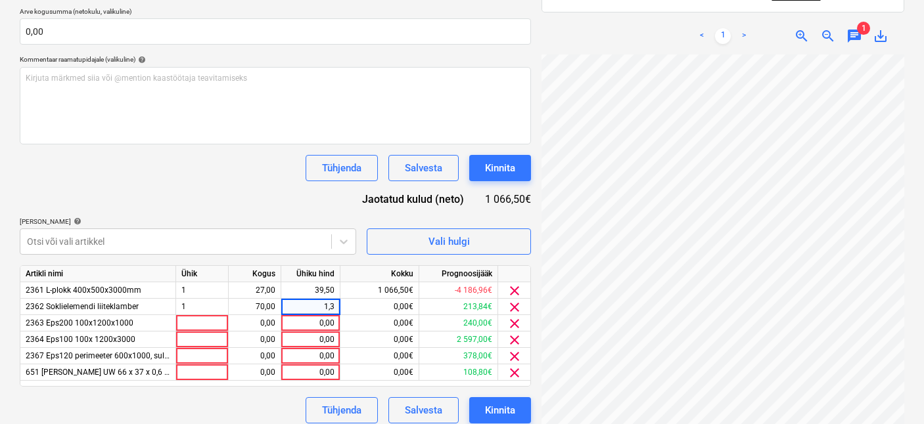
click at [209, 206] on div "Dokumendi nimi help 30708162 Arve number (valikuline) help 30708162 Arve kuupäe…" at bounding box center [275, 167] width 511 height 512
click at [206, 323] on div at bounding box center [202, 323] width 53 height 16
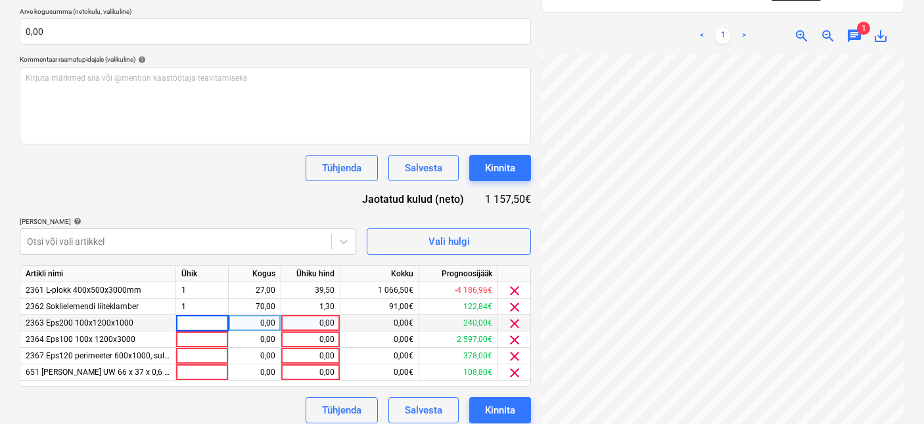
type input "1"
click at [248, 323] on div "0,00" at bounding box center [254, 323] width 41 height 16
type input "25"
click at [316, 326] on div "0,00" at bounding box center [310, 323] width 48 height 16
drag, startPoint x: 275, startPoint y: 323, endPoint x: 257, endPoint y: 320, distance: 18.0
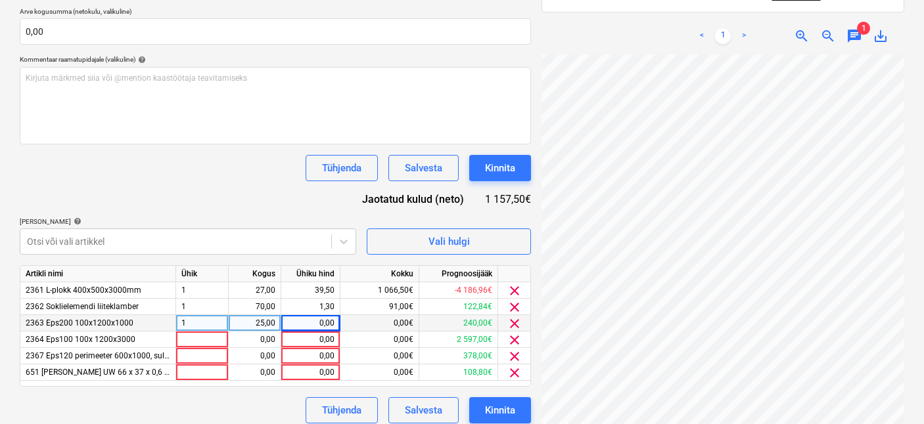
click at [257, 320] on div "25,00" at bounding box center [254, 323] width 41 height 16
click at [257, 321] on input "25" at bounding box center [255, 323] width 52 height 16
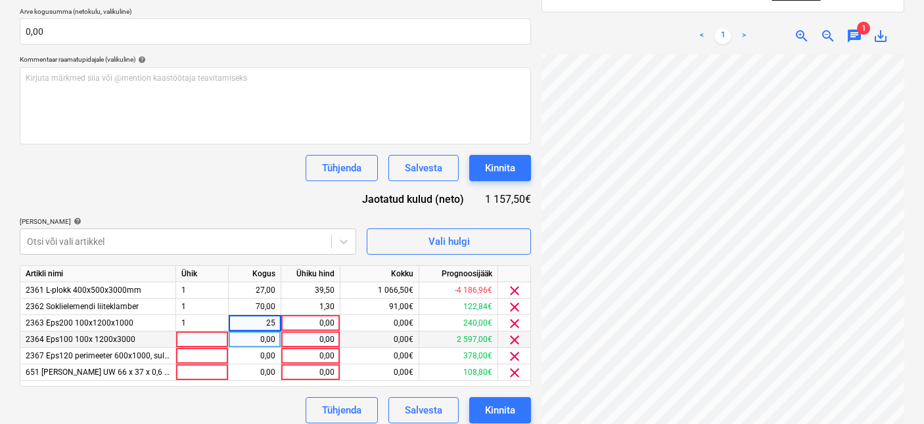
type input "2"
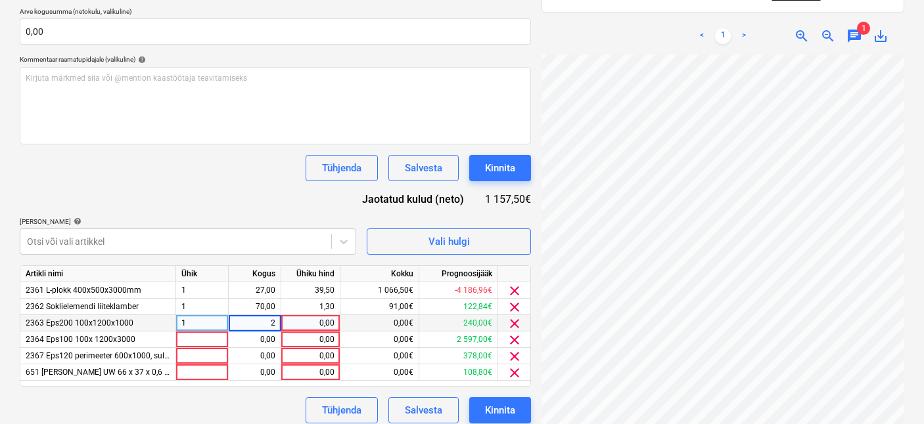
type input "25"
click at [308, 325] on div "0,00" at bounding box center [310, 323] width 48 height 16
type input "8,7"
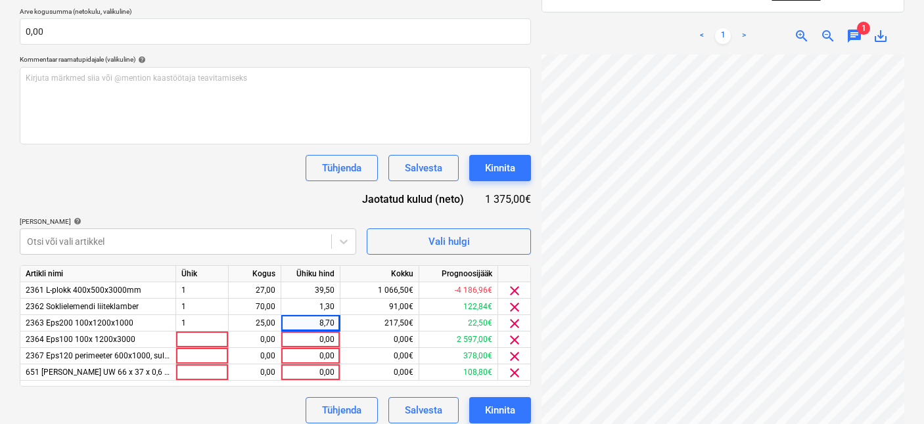
click at [247, 200] on div "Dokumendi nimi help 30708162 Arve number (valikuline) help 30708162 Arve kuupäe…" at bounding box center [275, 167] width 511 height 512
click at [206, 339] on div at bounding box center [202, 340] width 53 height 16
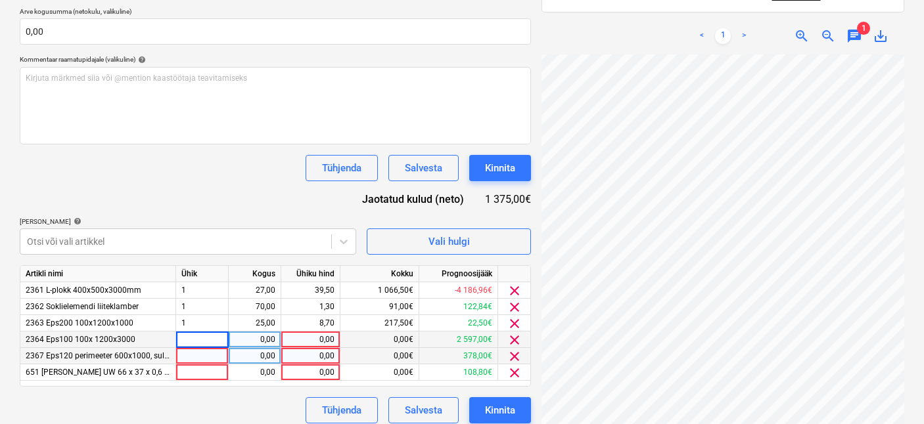
type input "1"
click at [252, 343] on div "0,00" at bounding box center [254, 340] width 41 height 16
type input "49,32"
click at [302, 342] on div "0,00" at bounding box center [310, 340] width 48 height 16
type input "46,51"
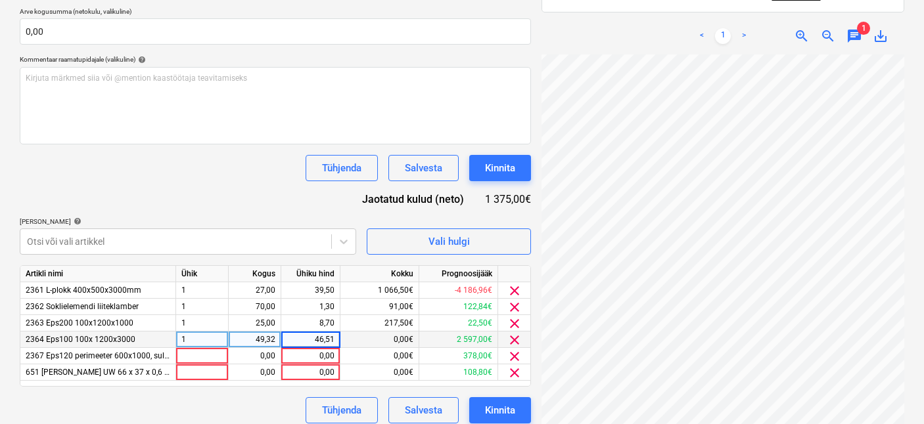
click at [219, 175] on div "Tühjenda Salvesta Kinnita" at bounding box center [275, 168] width 511 height 26
click at [212, 351] on div at bounding box center [202, 356] width 53 height 16
type input "1"
click at [276, 357] on div "0,00" at bounding box center [255, 356] width 53 height 16
type input "1"
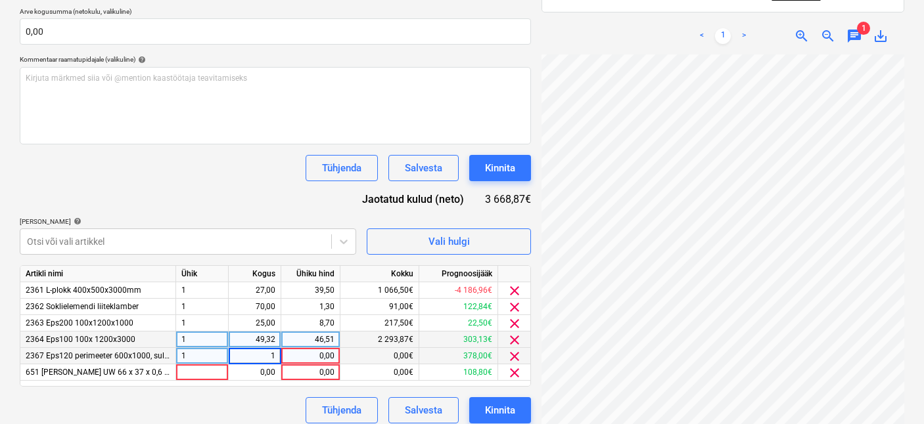
click at [296, 356] on div "0,00" at bounding box center [310, 356] width 48 height 16
type input "1"
type input "537,5"
click at [240, 203] on div "Dokumendi nimi help 30708162 Arve number (valikuline) help 30708162 Arve kuupäe…" at bounding box center [275, 167] width 511 height 512
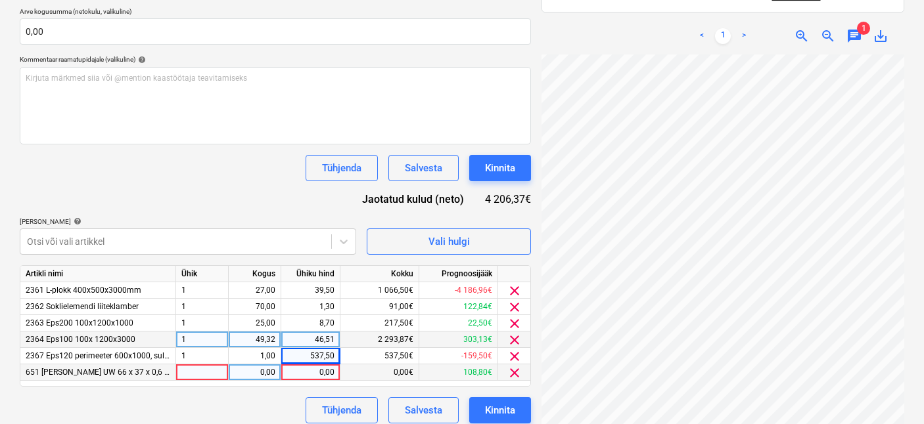
click at [212, 373] on div at bounding box center [202, 373] width 53 height 16
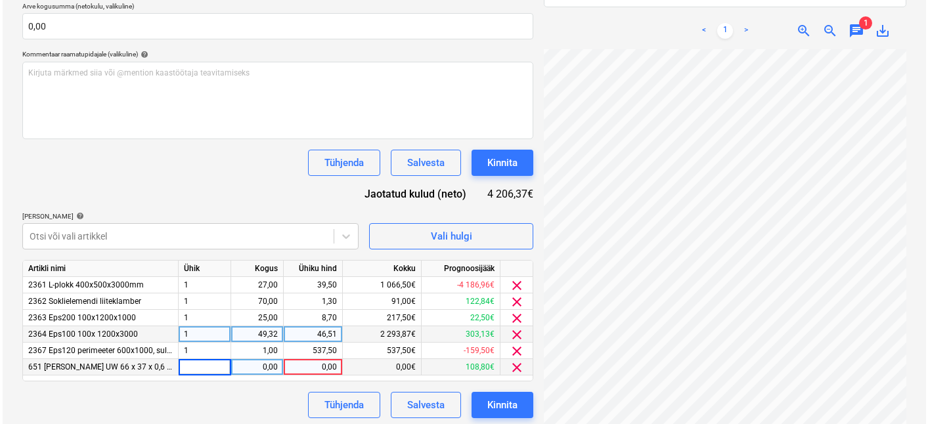
scroll to position [303, 0]
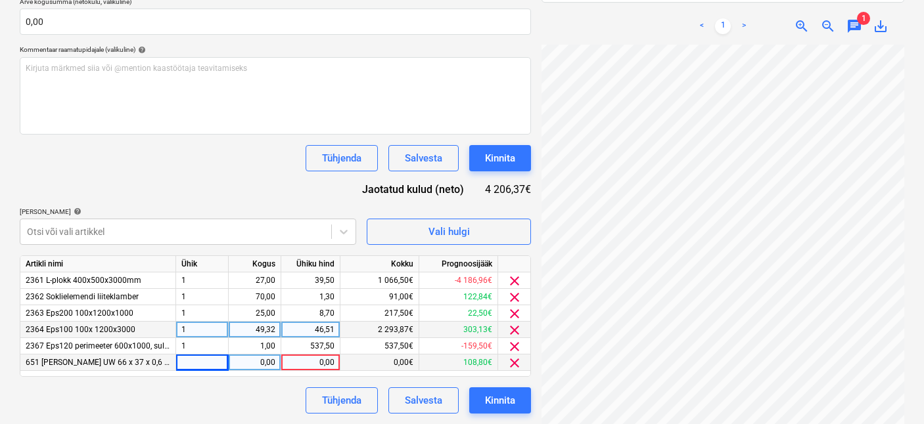
click at [299, 363] on div "0,00" at bounding box center [310, 363] width 48 height 16
click at [183, 367] on div at bounding box center [202, 363] width 53 height 16
type input "1"
click at [246, 362] on div "0,00" at bounding box center [254, 363] width 41 height 16
type input "1"
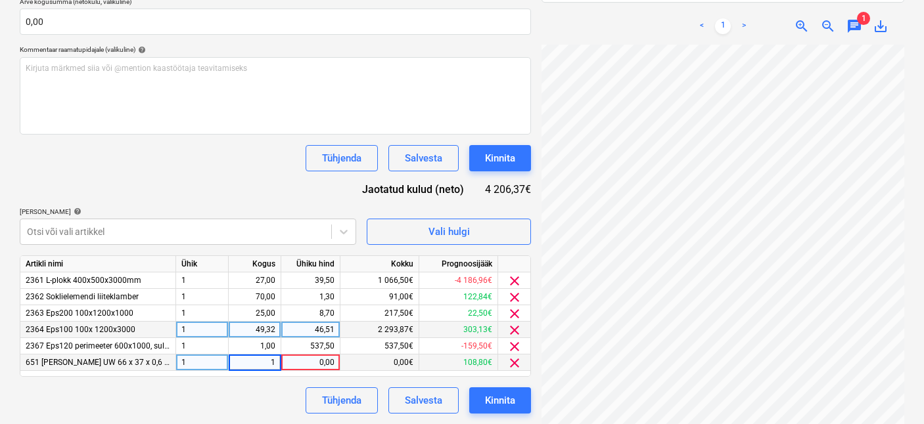
click at [315, 356] on div "0,00" at bounding box center [310, 363] width 48 height 16
type input "4258,24"
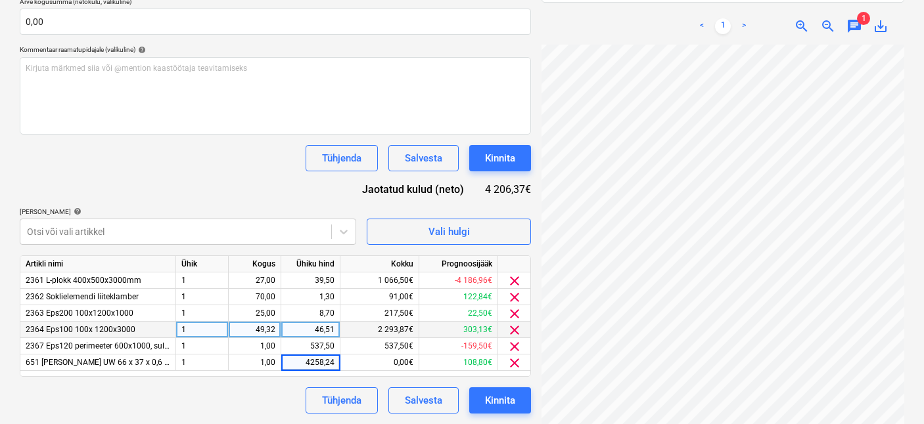
click at [265, 373] on div "Tühjenda Salvesta Kinnita" at bounding box center [275, 401] width 511 height 26
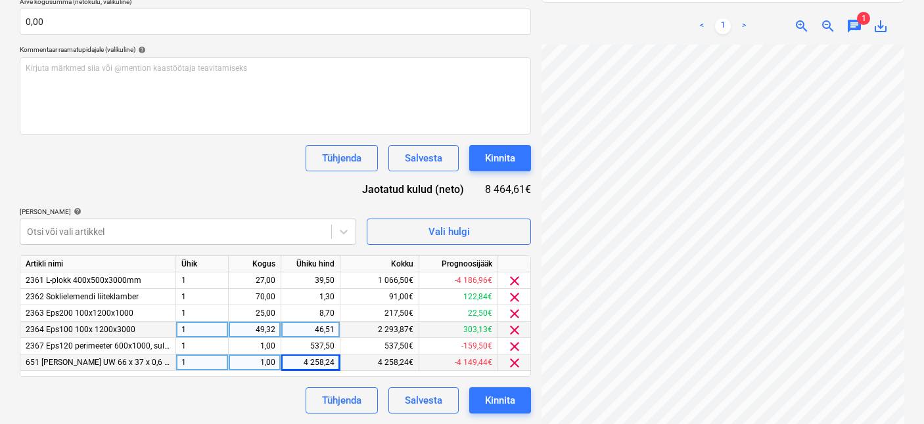
click at [328, 362] on div "4 258,24" at bounding box center [310, 363] width 48 height 16
type input "4265,83"
click at [227, 373] on div "Tühjenda Salvesta Kinnita" at bounding box center [275, 401] width 511 height 26
click at [485, 373] on div "Kinnita" at bounding box center [500, 400] width 30 height 17
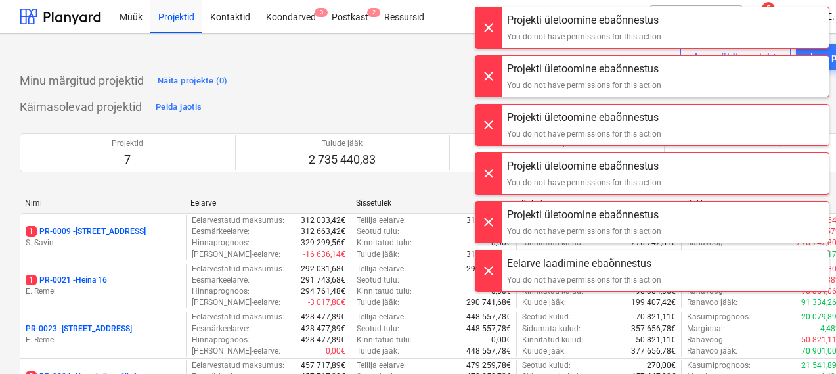
click at [491, 30] on div at bounding box center [489, 27] width 26 height 41
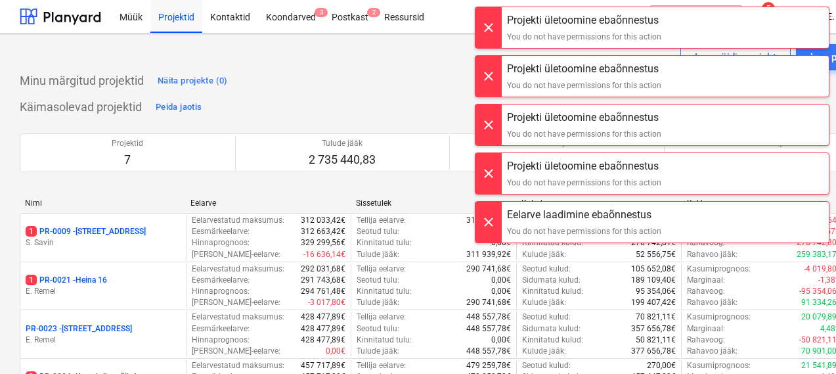
click at [491, 30] on div at bounding box center [489, 27] width 26 height 41
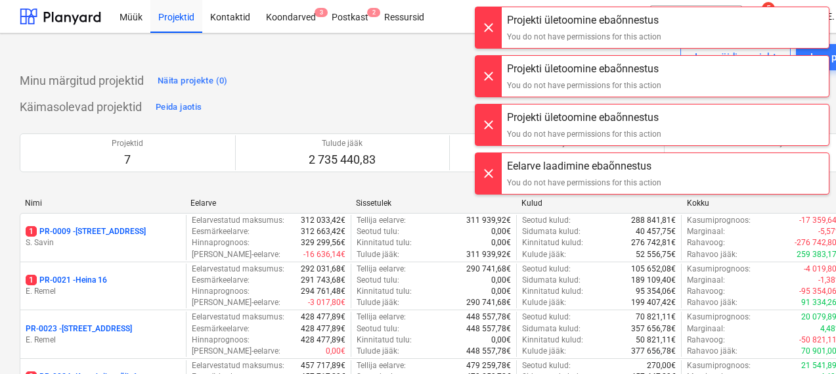
click at [491, 30] on div at bounding box center [489, 27] width 26 height 41
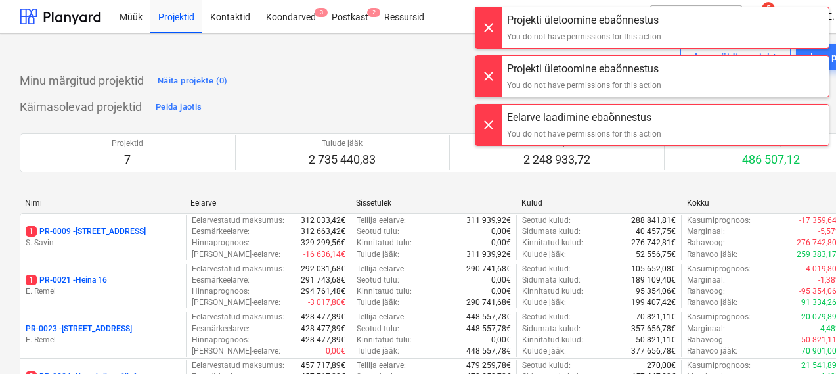
click at [491, 30] on div at bounding box center [489, 27] width 26 height 41
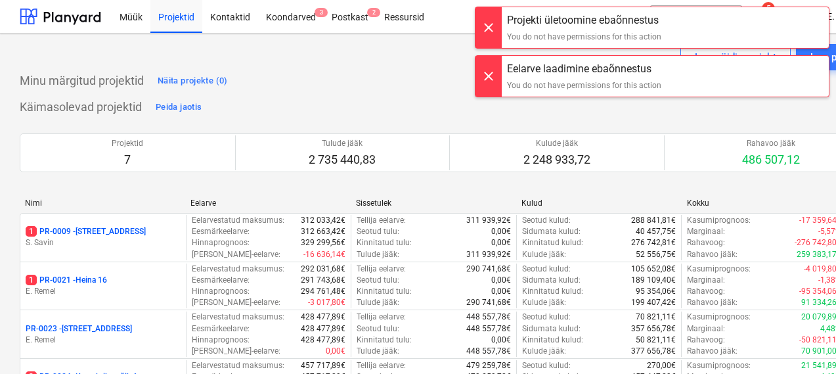
click at [491, 30] on div at bounding box center [489, 27] width 26 height 41
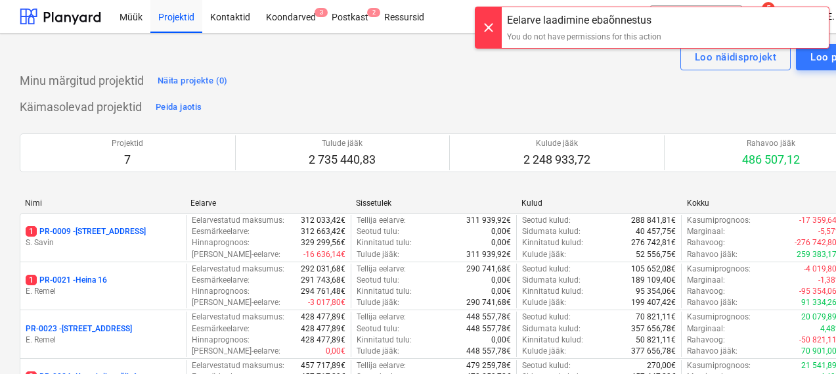
click at [491, 30] on div at bounding box center [489, 27] width 26 height 41
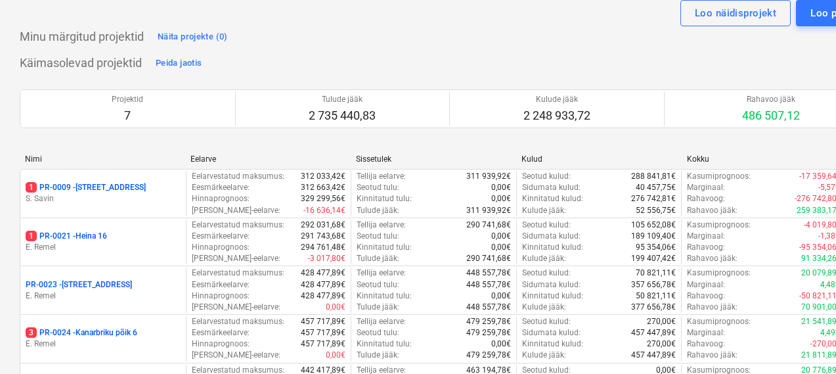
scroll to position [45, 0]
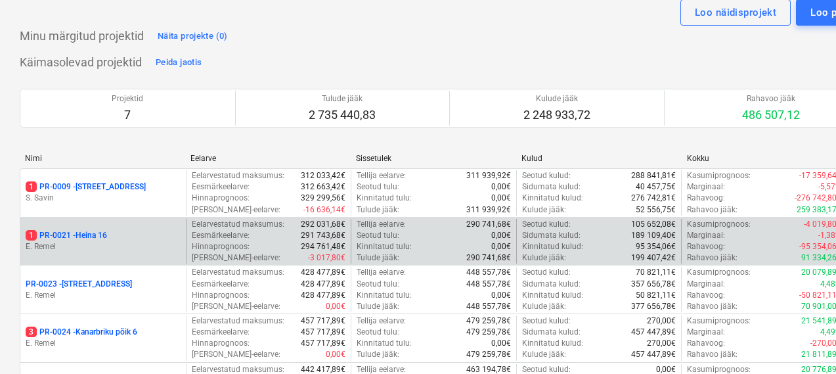
click at [91, 242] on p "E. Remel" at bounding box center [103, 246] width 155 height 11
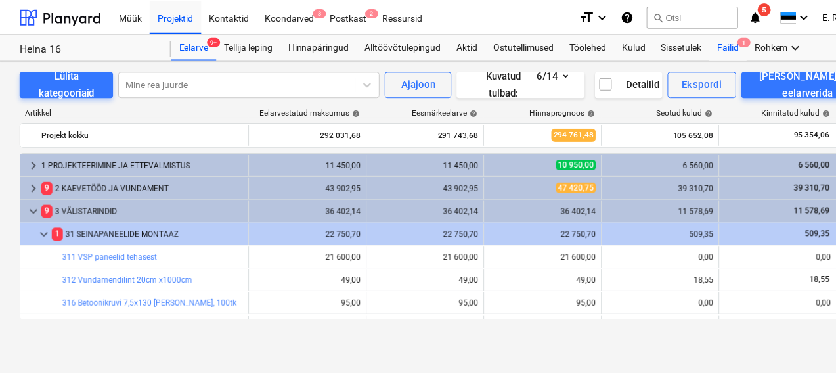
scroll to position [363, 0]
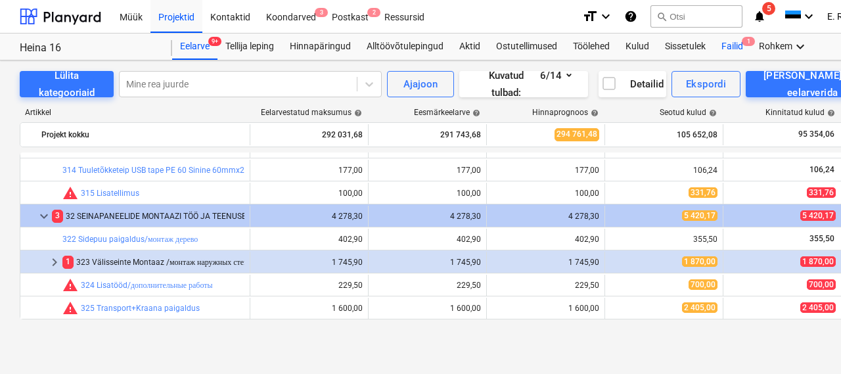
click at [737, 49] on div "Failid 1" at bounding box center [731, 47] width 37 height 26
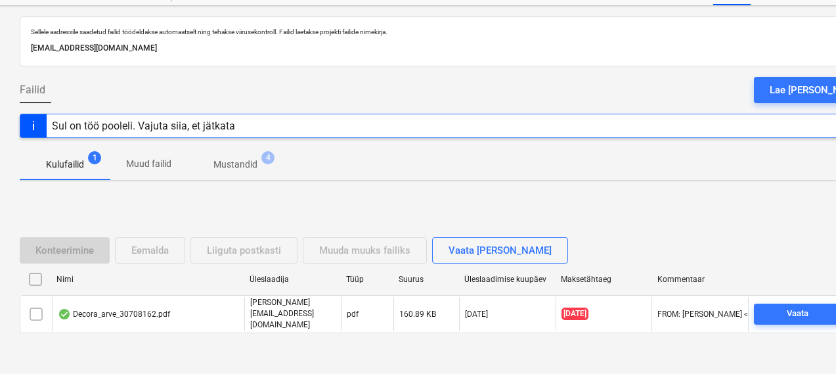
scroll to position [91, 0]
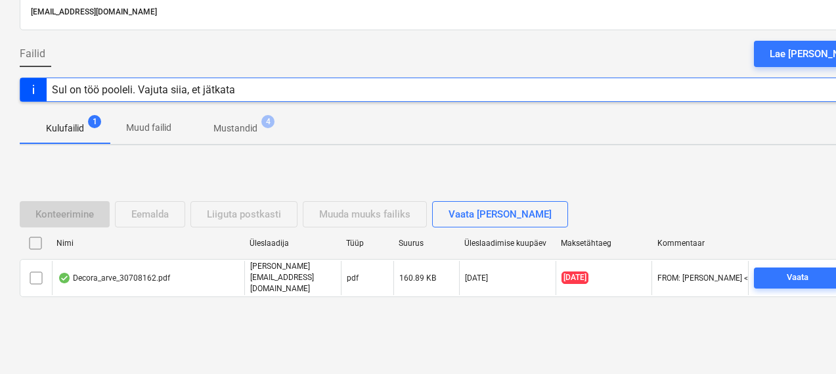
drag, startPoint x: 737, startPoint y: 192, endPoint x: 637, endPoint y: 187, distance: 100.6
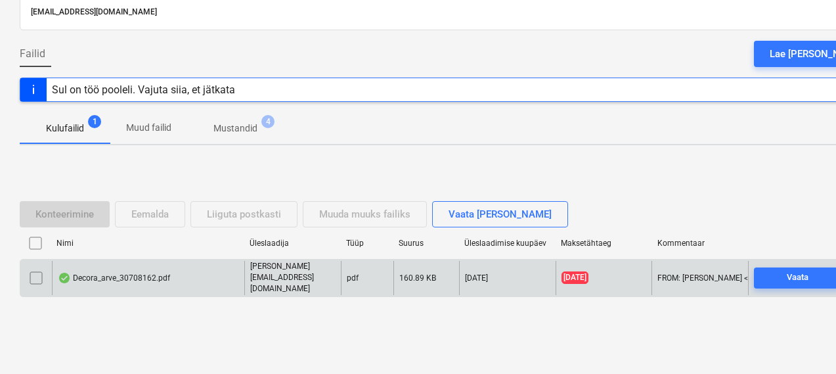
click at [135, 269] on div "Decora_arve_30708162.pdf" at bounding box center [148, 278] width 192 height 34
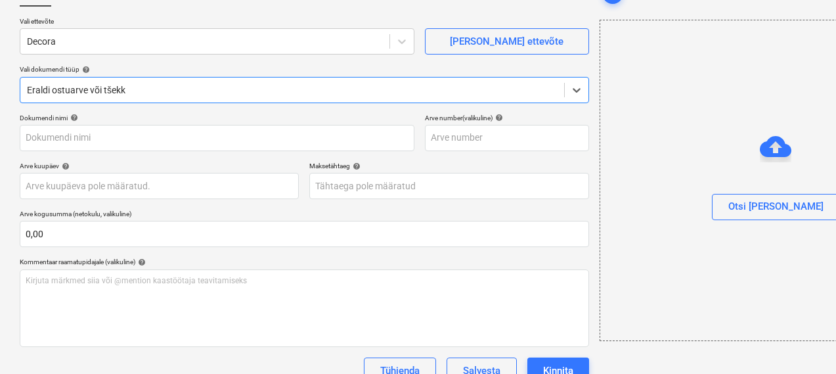
type input "30708162"
type input "[DATE]"
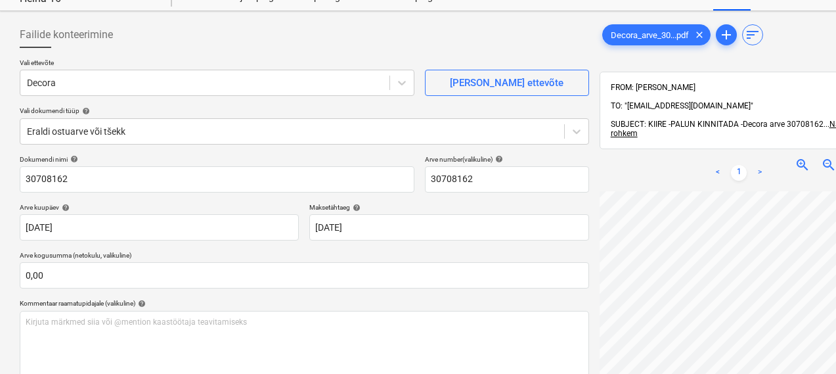
scroll to position [7, 127]
drag, startPoint x: 649, startPoint y: 132, endPoint x: 578, endPoint y: 139, distance: 71.3
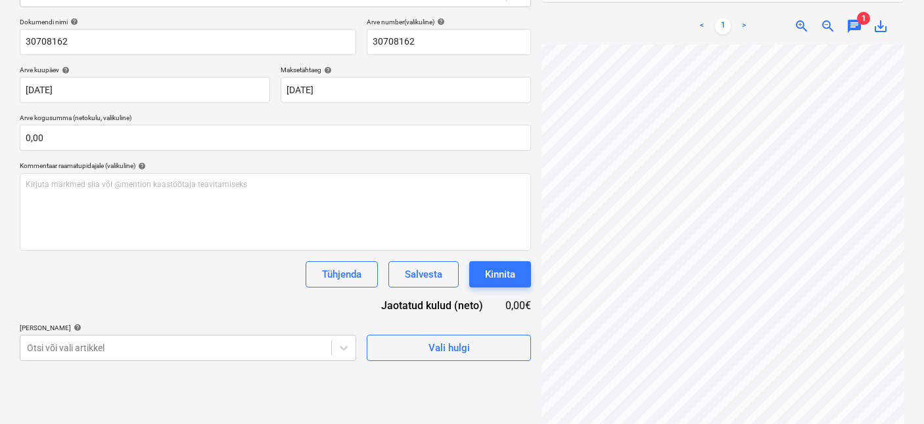
scroll to position [3, 127]
click at [840, 18] on span "save_alt" at bounding box center [880, 26] width 16 height 16
